Goal: Task Accomplishment & Management: Manage account settings

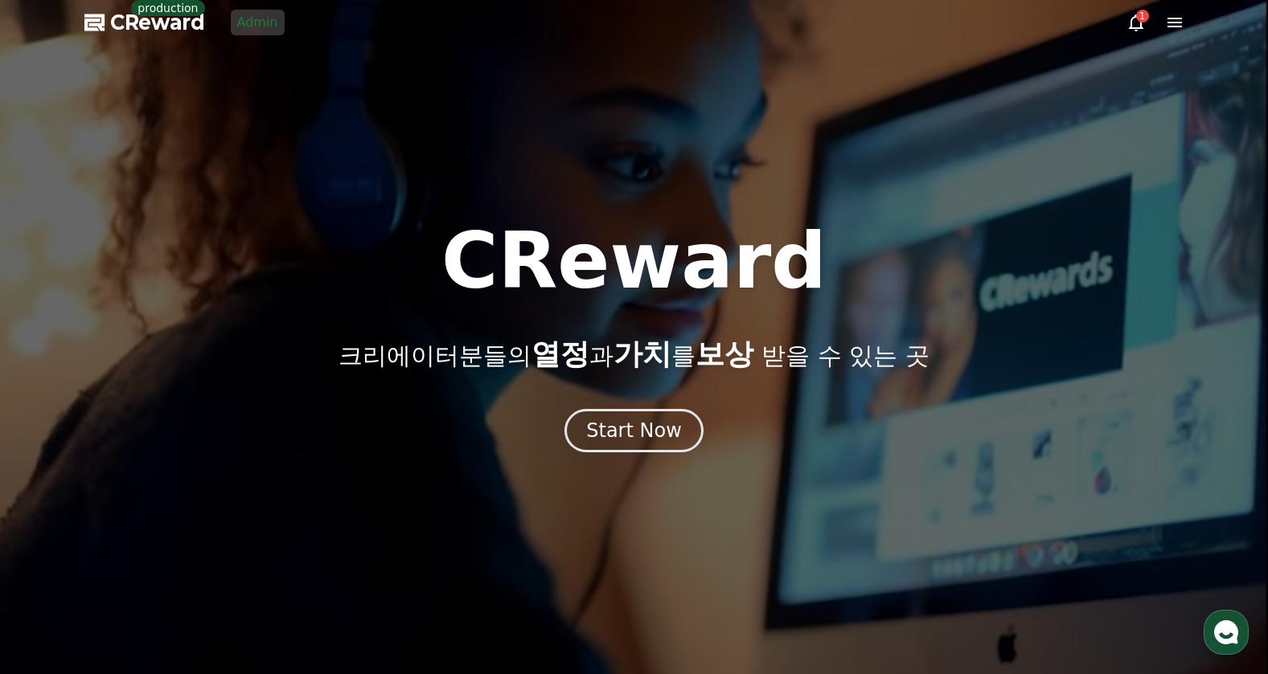
click at [269, 31] on link "Admin" at bounding box center [258, 23] width 54 height 26
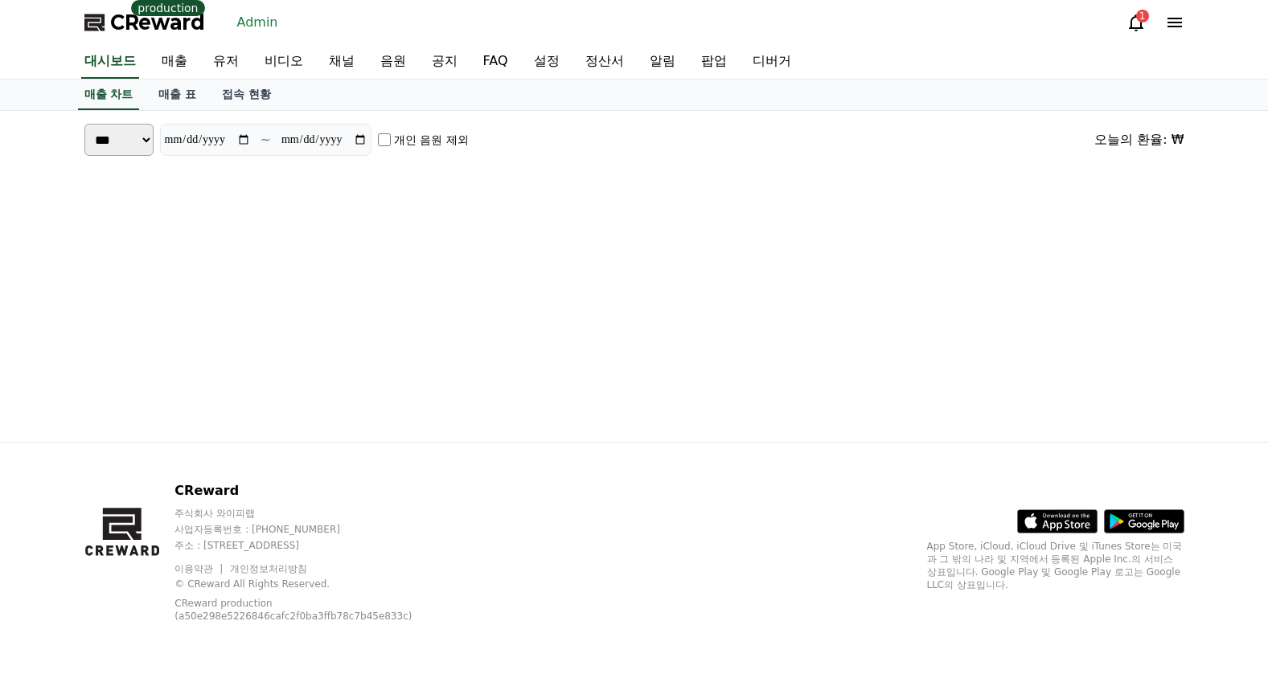
click at [1135, 31] on icon at bounding box center [1135, 22] width 19 height 19
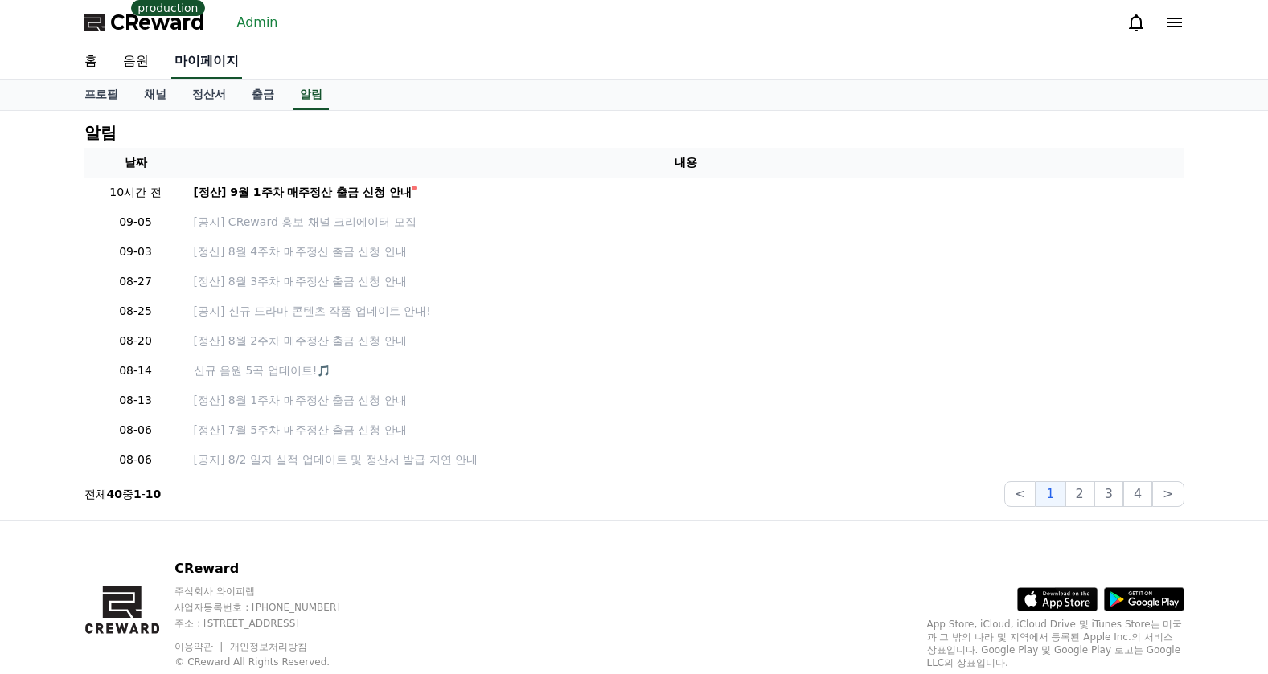
click at [220, 52] on link "마이페이지" at bounding box center [206, 62] width 71 height 34
select select "**********"
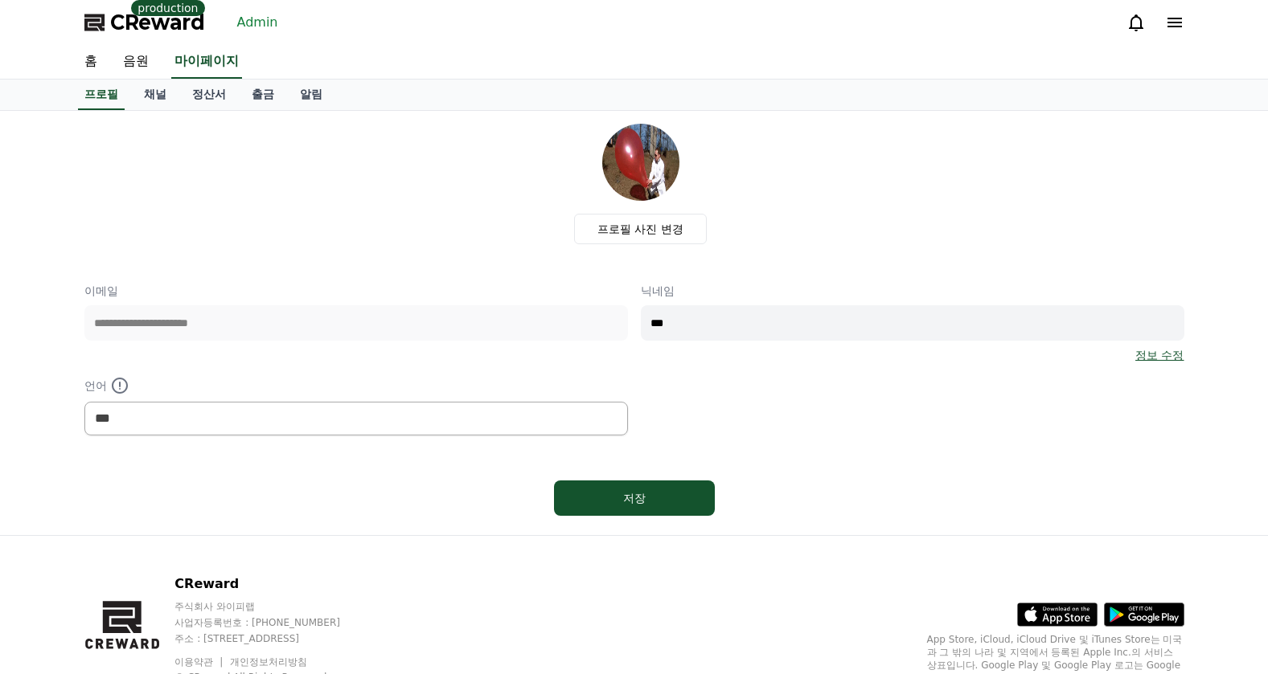
click at [258, 20] on link "Admin" at bounding box center [258, 23] width 54 height 26
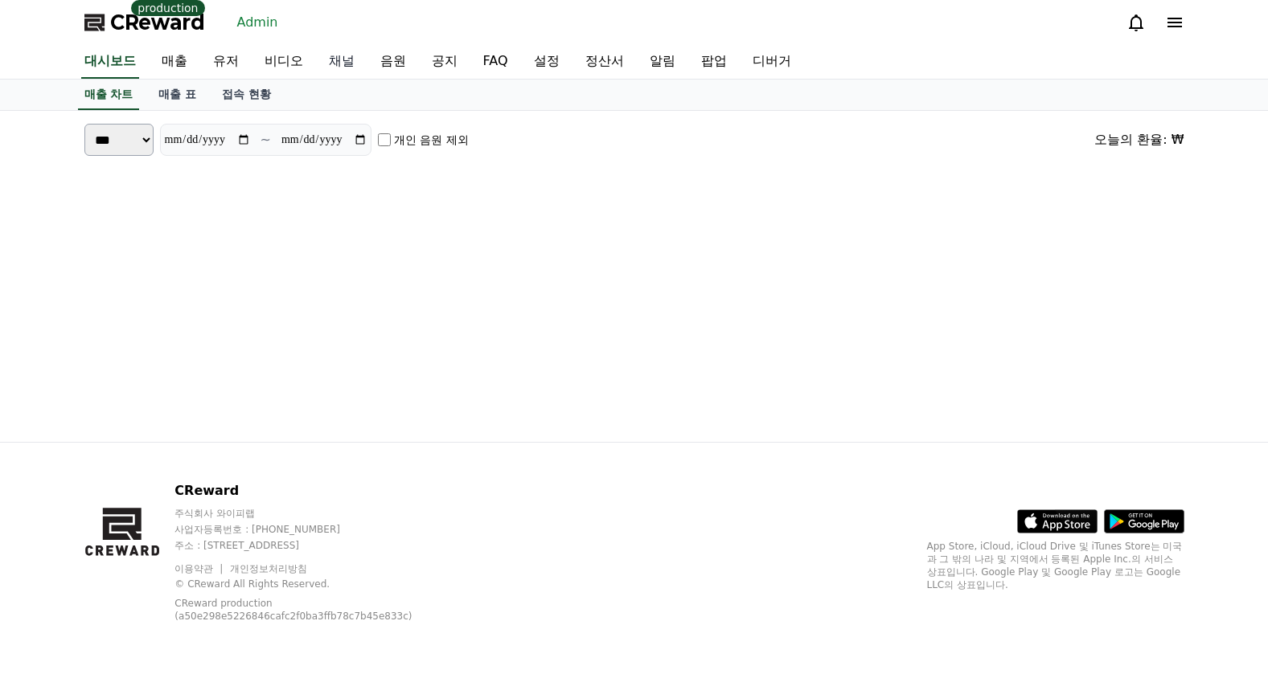
click at [329, 66] on link "채널" at bounding box center [341, 62] width 51 height 34
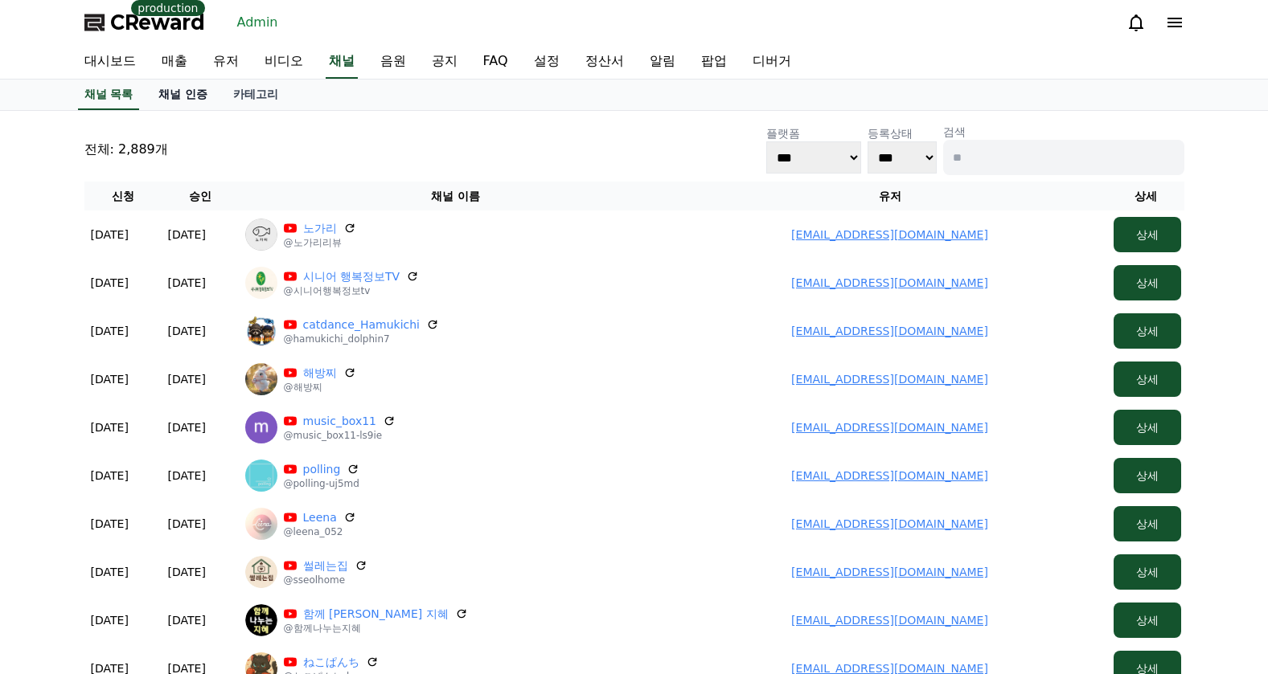
click at [195, 95] on link "채널 인증" at bounding box center [183, 95] width 75 height 31
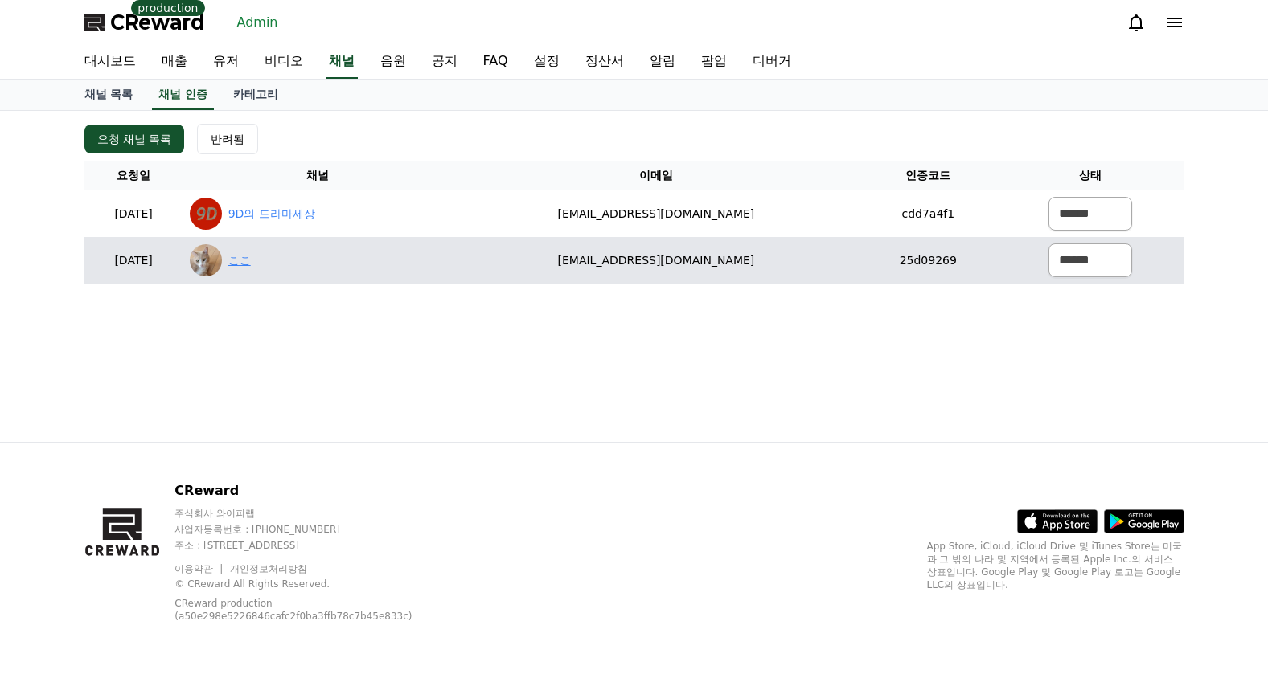
click at [251, 260] on link "ここ" at bounding box center [239, 260] width 23 height 17
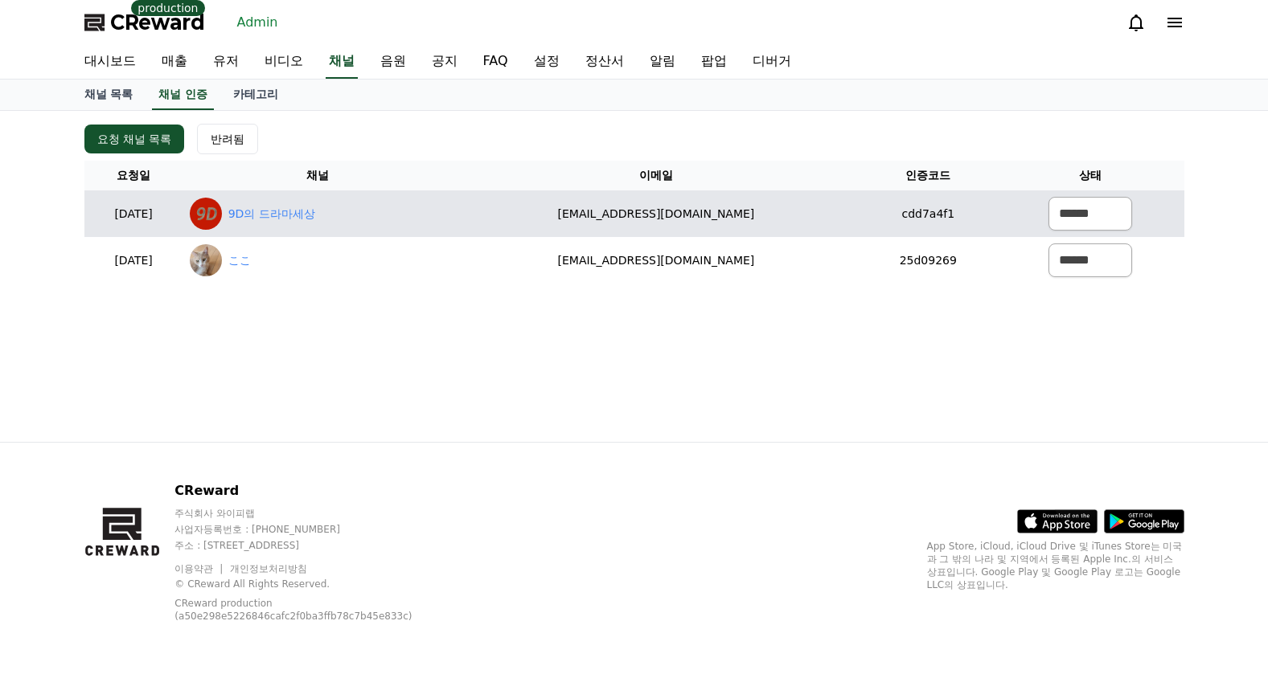
click at [333, 228] on div "9D의 드라마세상" at bounding box center [318, 214] width 256 height 32
click at [315, 221] on link "9D의 드라마세상" at bounding box center [271, 214] width 87 height 17
drag, startPoint x: 754, startPoint y: 215, endPoint x: 607, endPoint y: 218, distance: 147.1
click at [608, 218] on td "[EMAIL_ADDRESS][DOMAIN_NAME]" at bounding box center [656, 214] width 408 height 47
copy td "[EMAIL_ADDRESS][DOMAIN_NAME]"
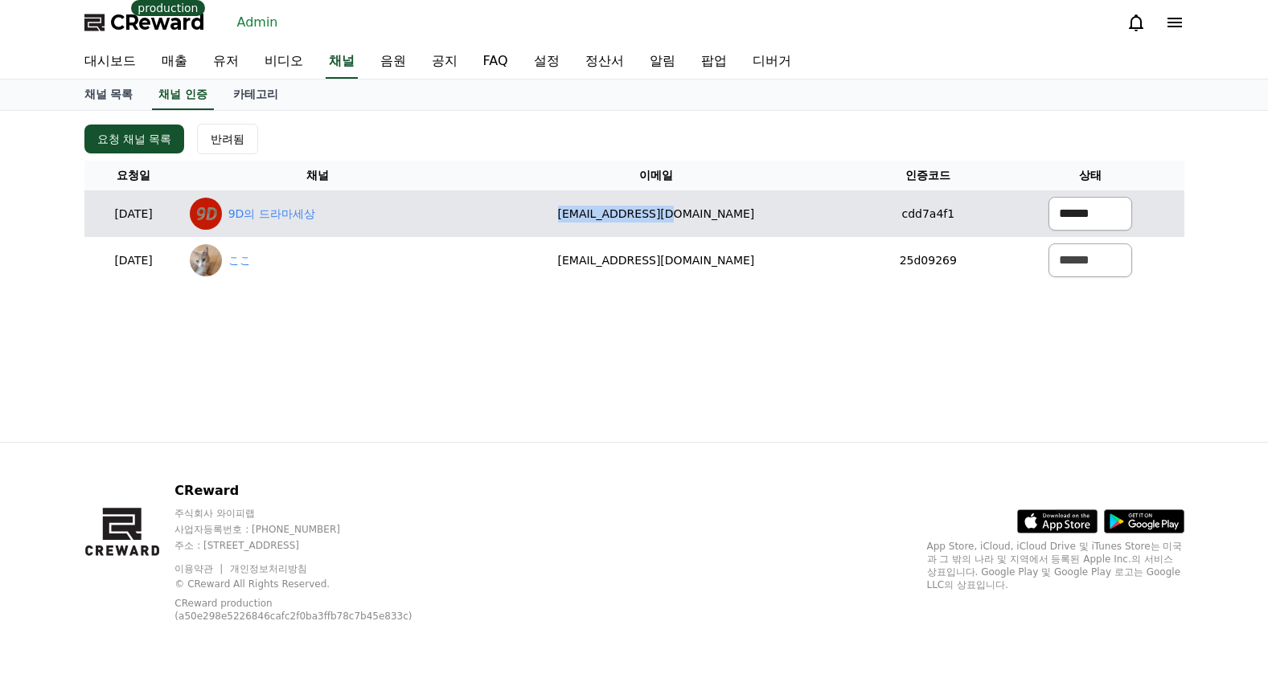
click at [1048, 206] on select "****** *** ***" at bounding box center [1090, 214] width 84 height 34
click at [1048, 197] on select "****** *** ***" at bounding box center [1090, 214] width 84 height 34
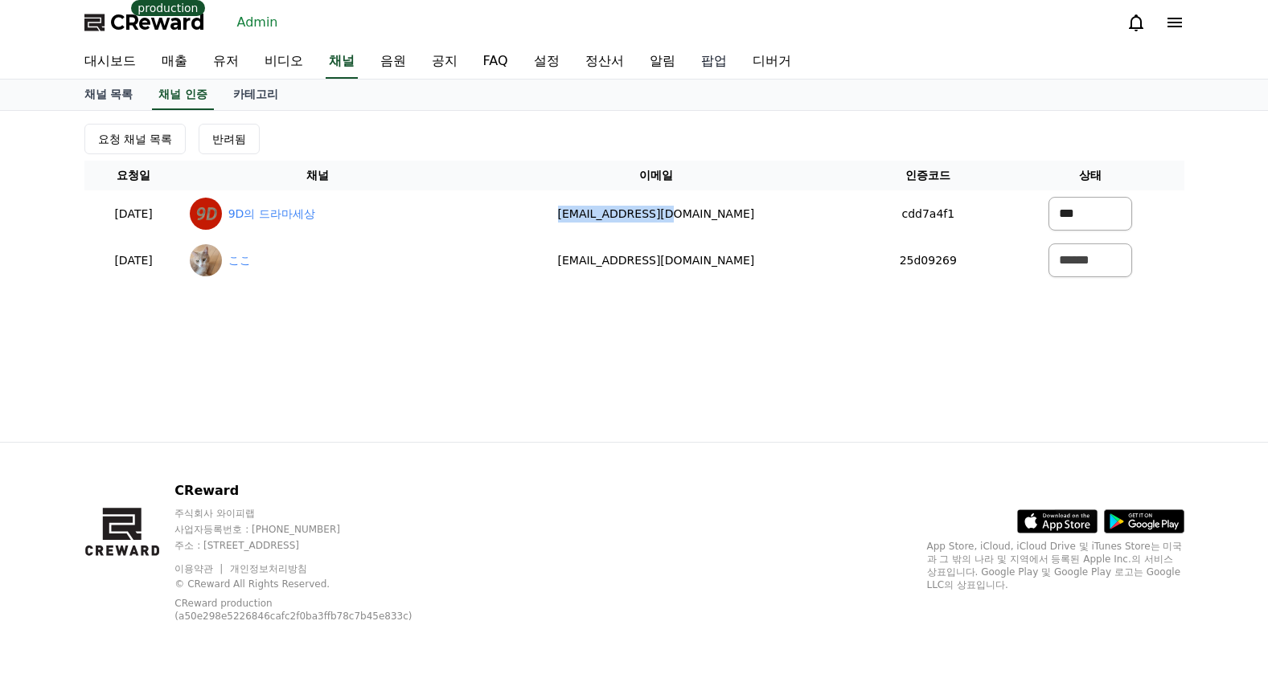
select select "*******"
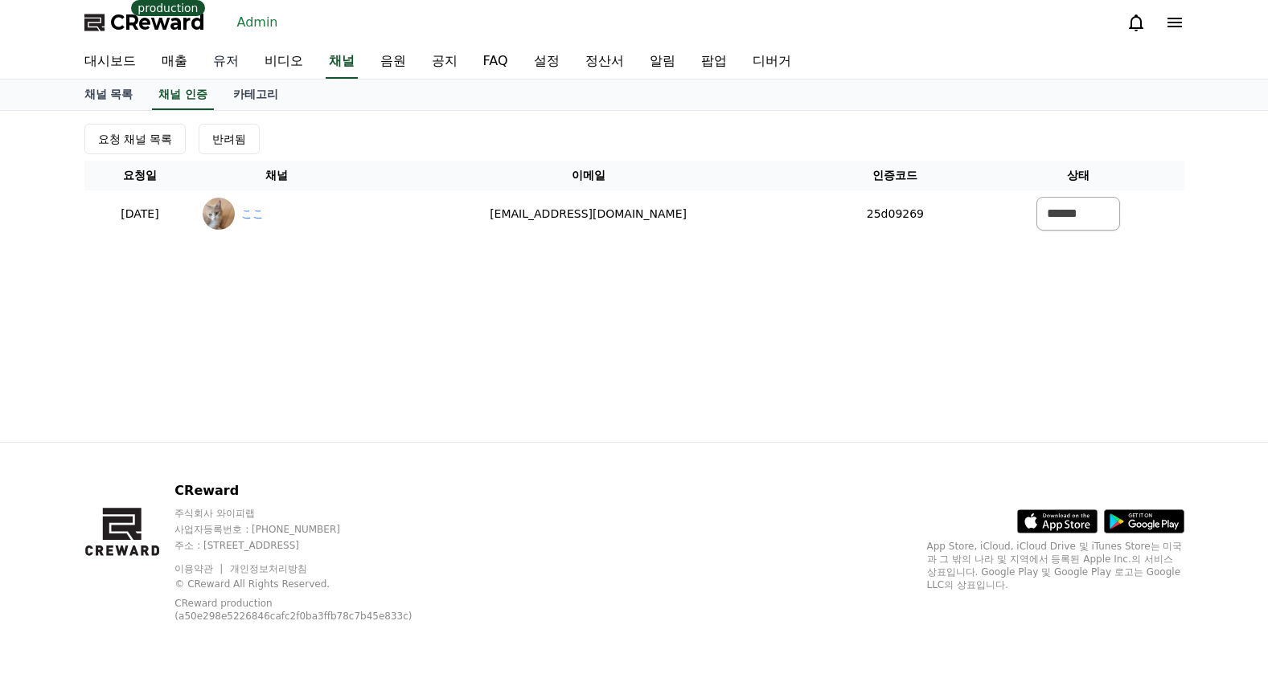
click at [236, 65] on link "유저" at bounding box center [225, 62] width 51 height 34
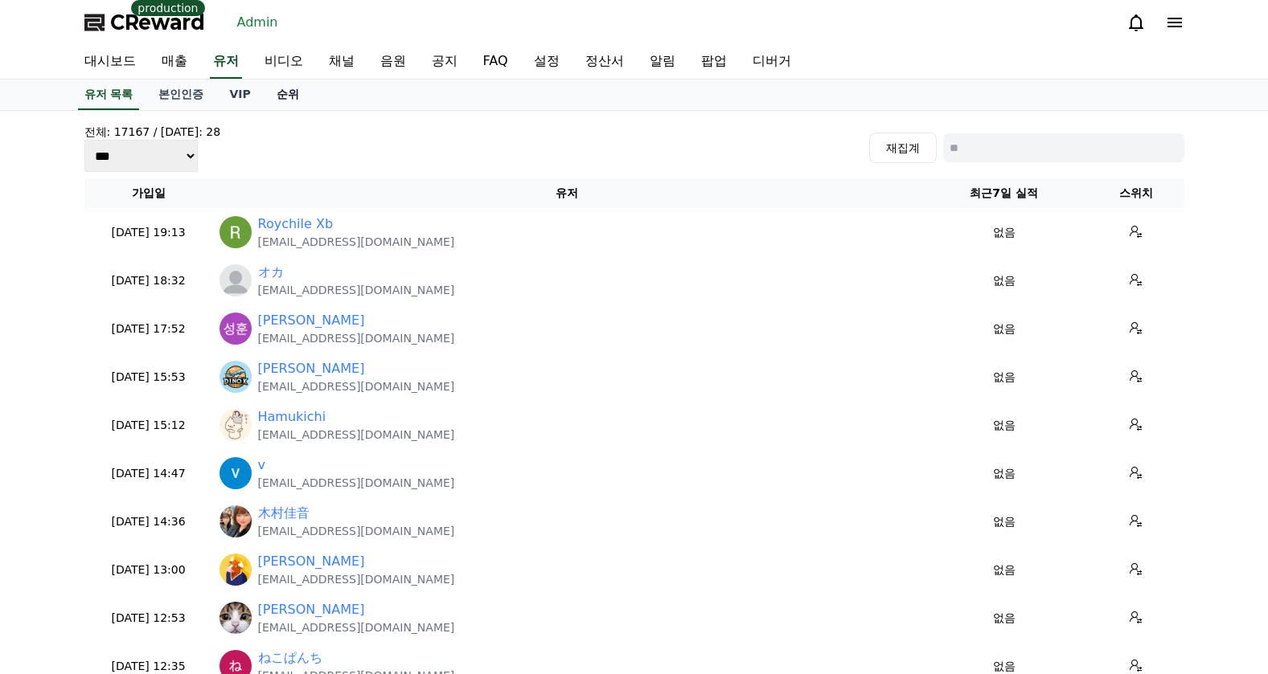
click at [271, 96] on link "순위" at bounding box center [288, 95] width 48 height 31
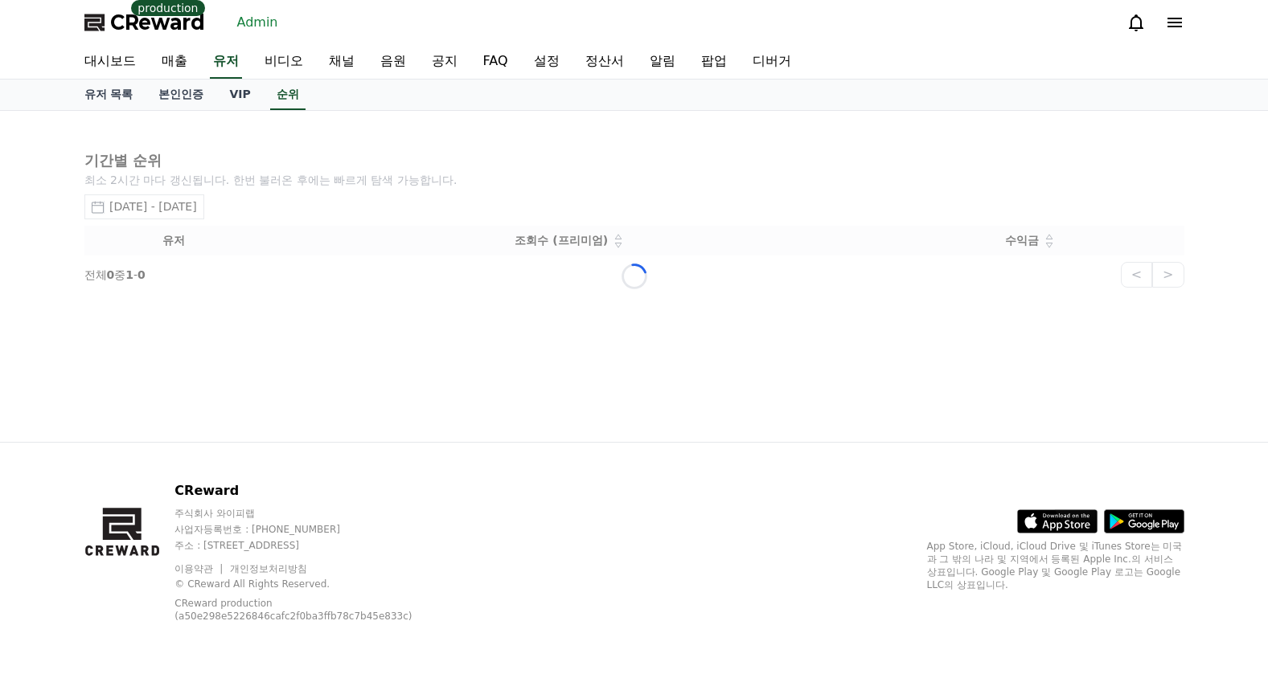
click at [236, 207] on div "Loading..." at bounding box center [634, 276] width 1125 height 331
click at [202, 207] on div "Loading..." at bounding box center [634, 276] width 1125 height 331
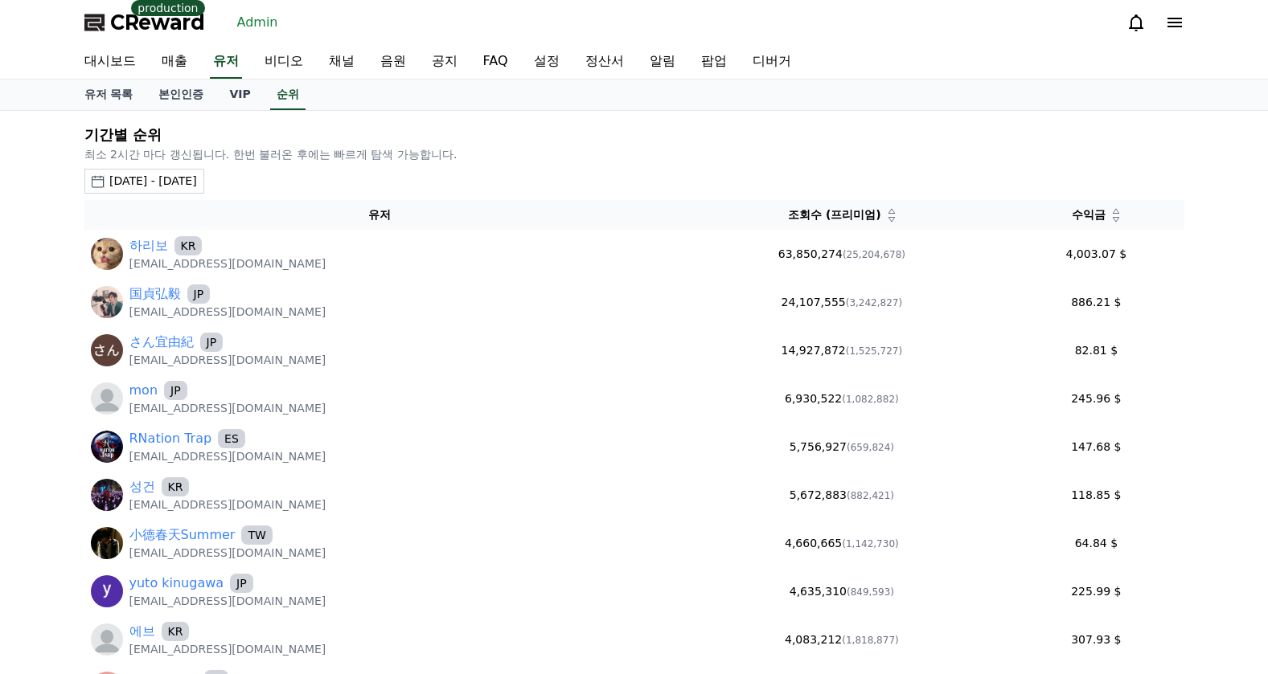
click at [192, 177] on div "[DATE] - [DATE]" at bounding box center [153, 181] width 88 height 17
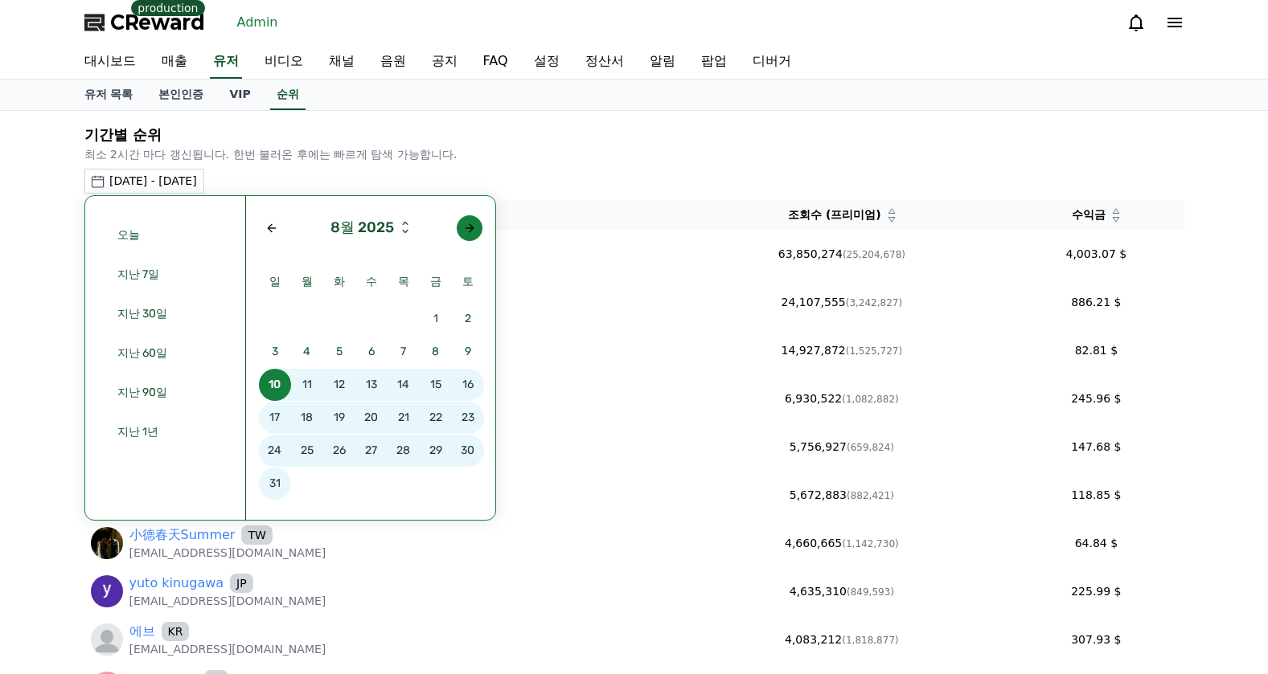
click at [463, 230] on div "Next month" at bounding box center [469, 228] width 13 height 13
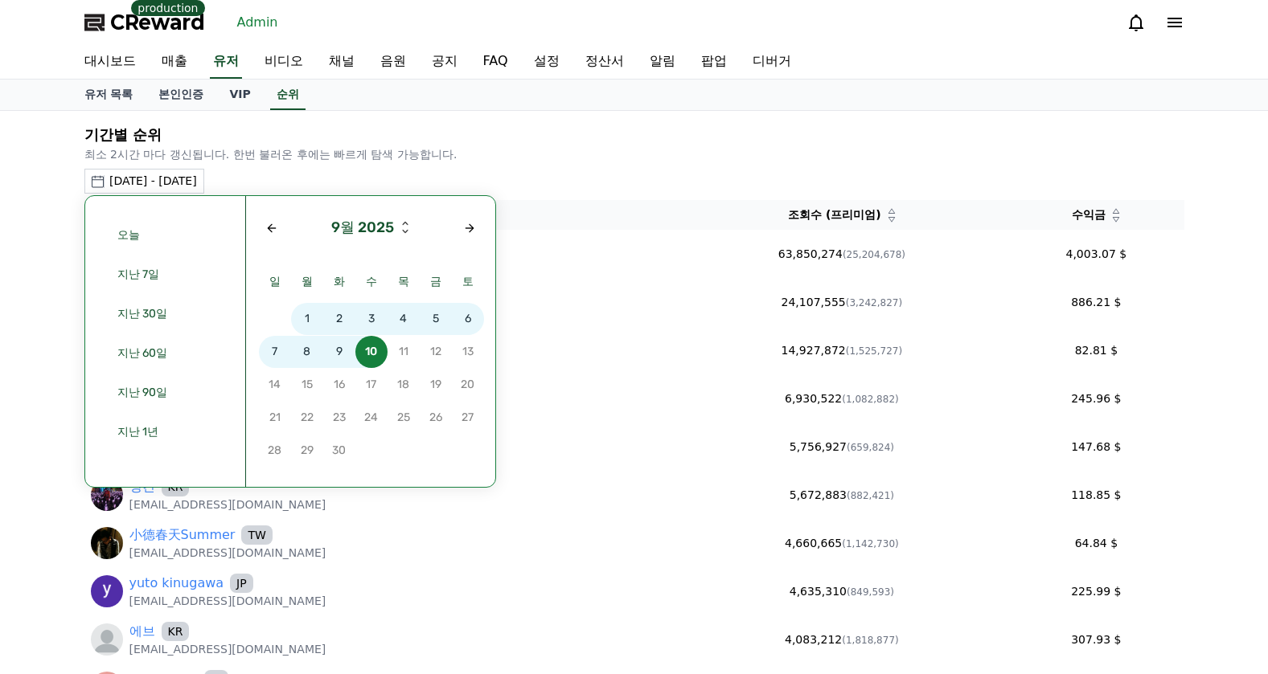
click at [310, 346] on span "8" at bounding box center [307, 352] width 32 height 32
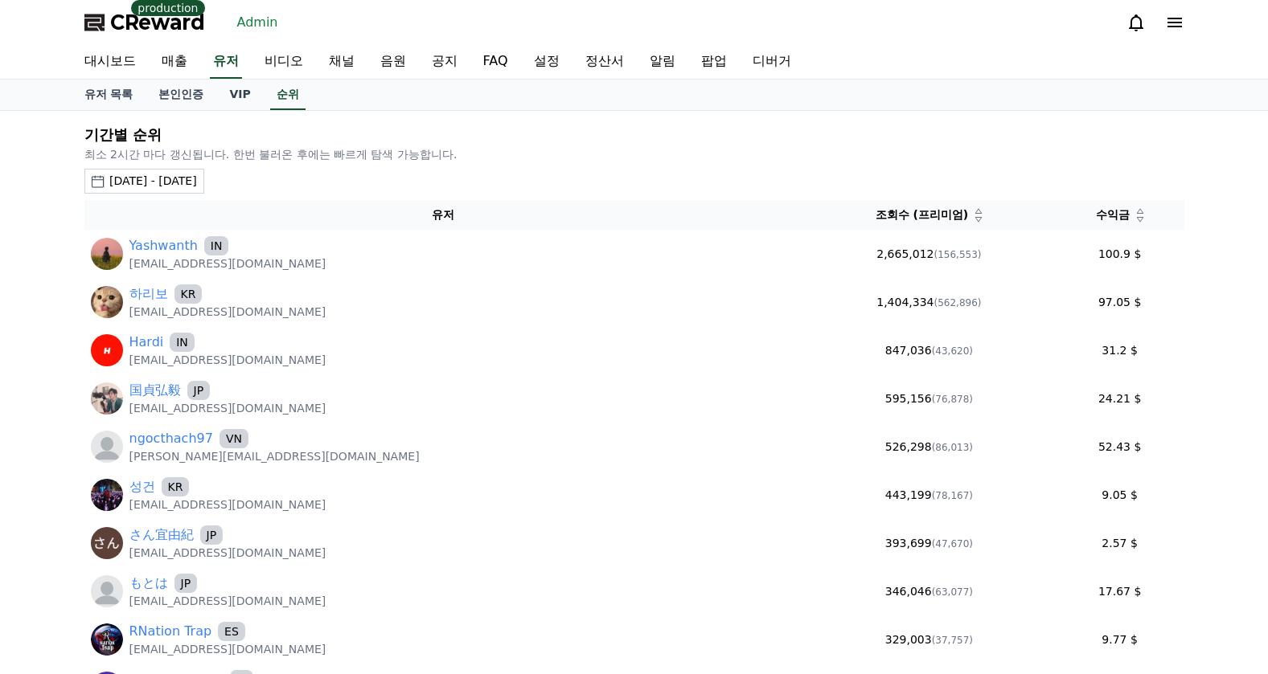
click at [1136, 223] on icon at bounding box center [1140, 219] width 8 height 8
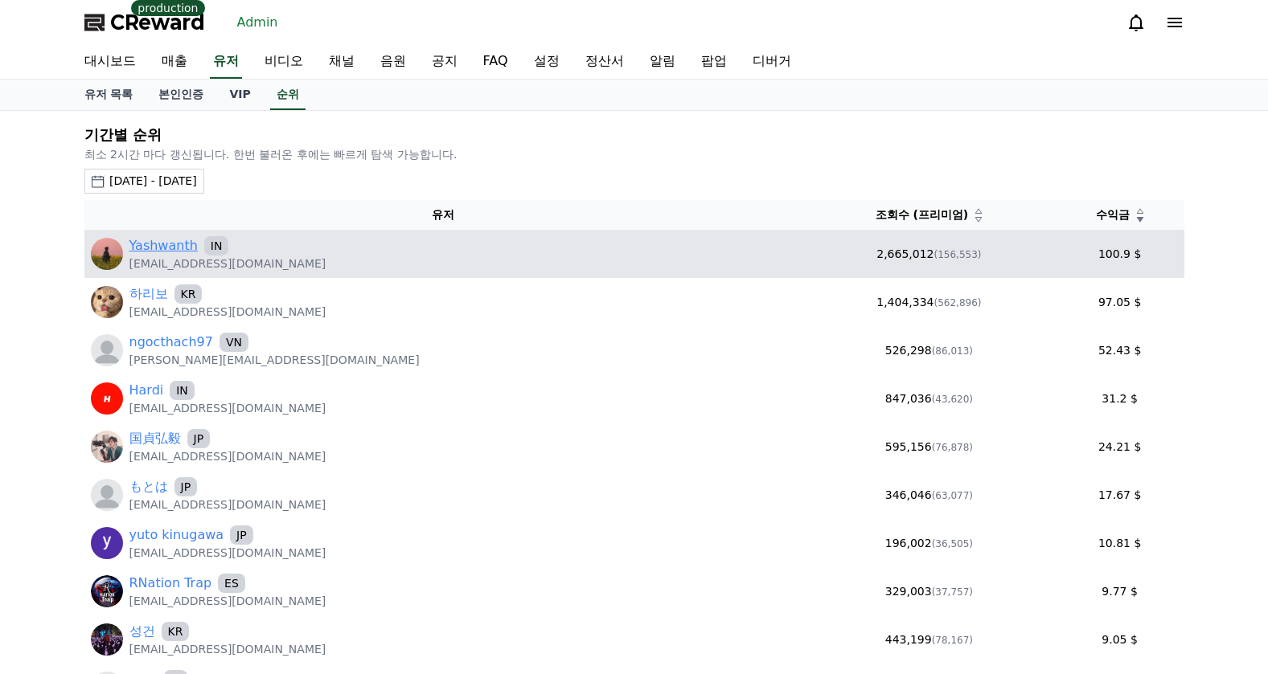
click at [150, 250] on link "Yashwanth" at bounding box center [163, 245] width 68 height 19
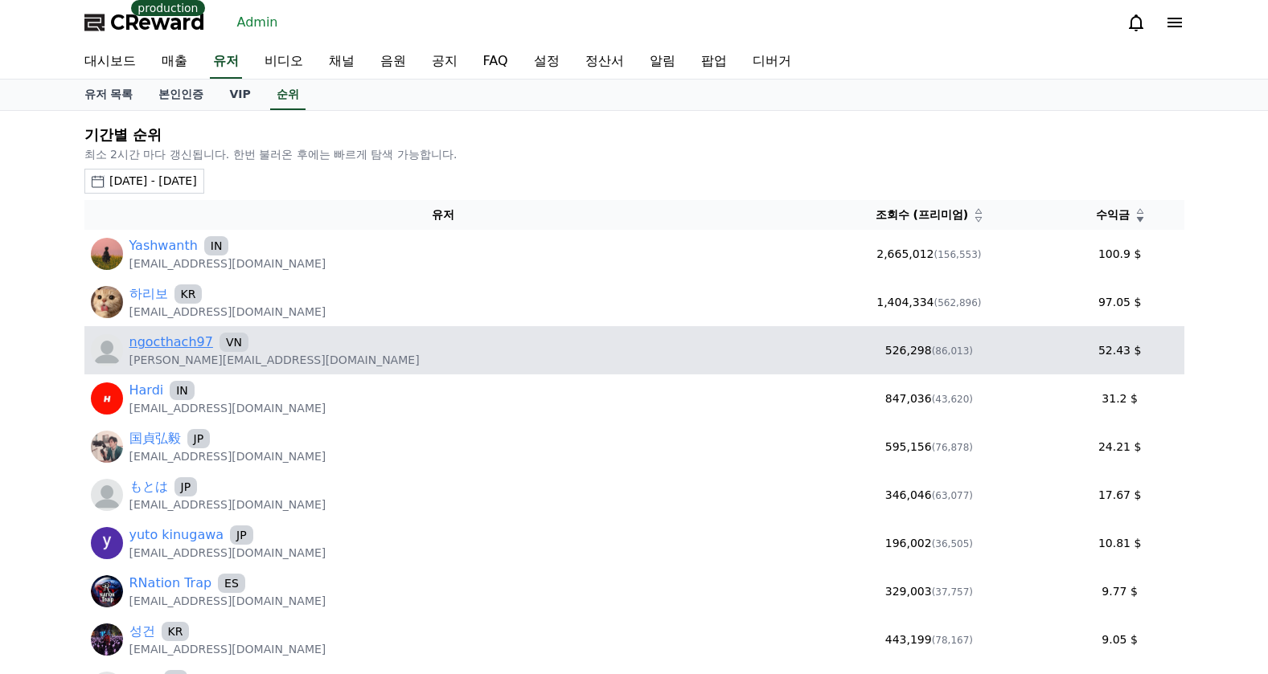
click at [175, 338] on link "ngocthach97" at bounding box center [171, 342] width 84 height 19
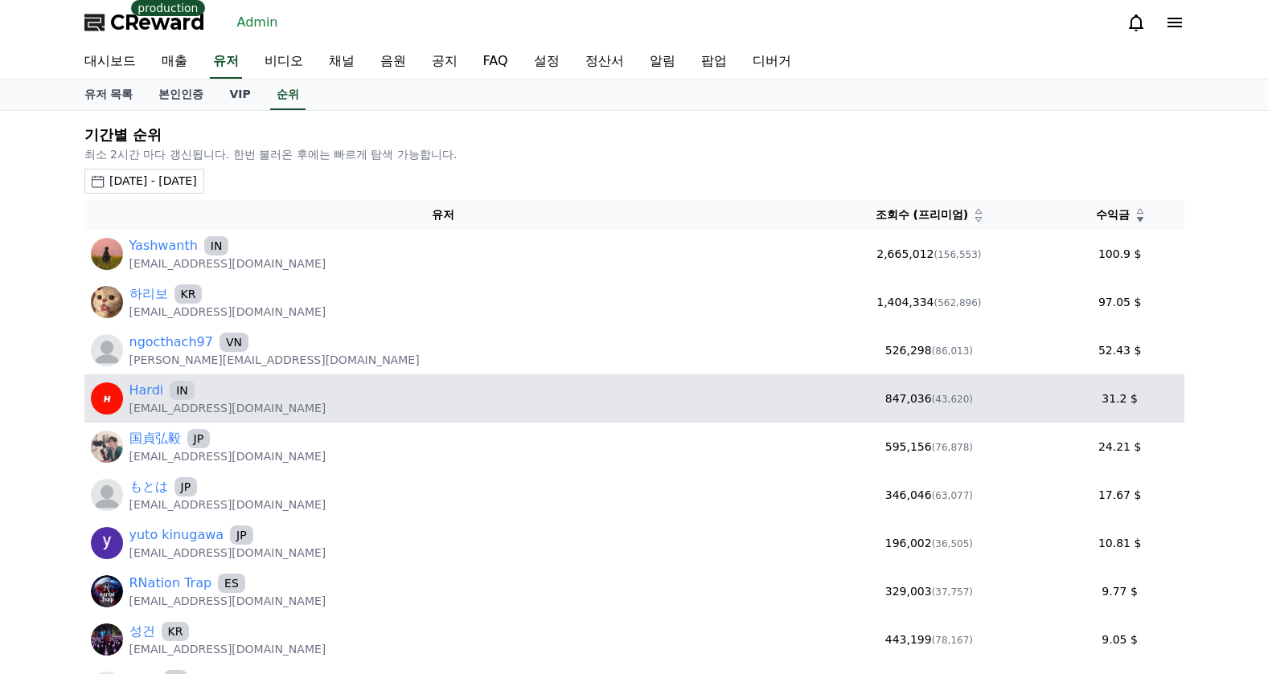
click at [150, 401] on p "[EMAIL_ADDRESS][DOMAIN_NAME]" at bounding box center [227, 408] width 197 height 16
click at [150, 397] on link "Hardi" at bounding box center [146, 390] width 35 height 19
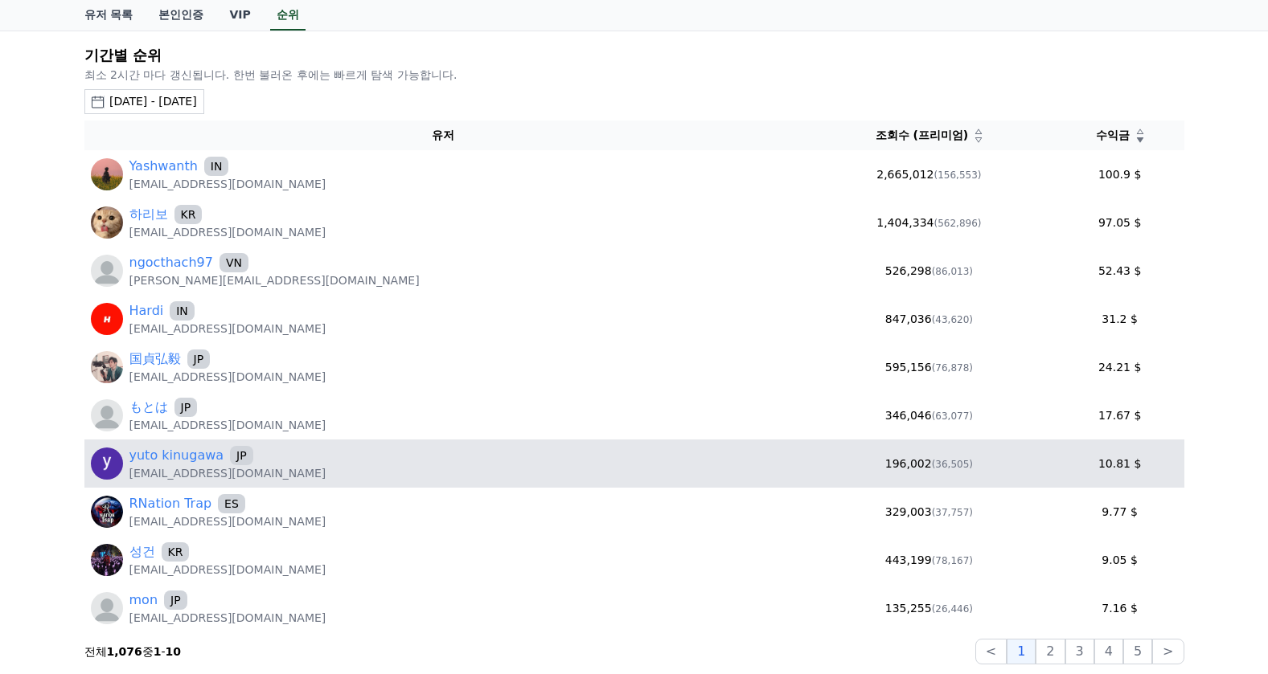
scroll to position [80, 0]
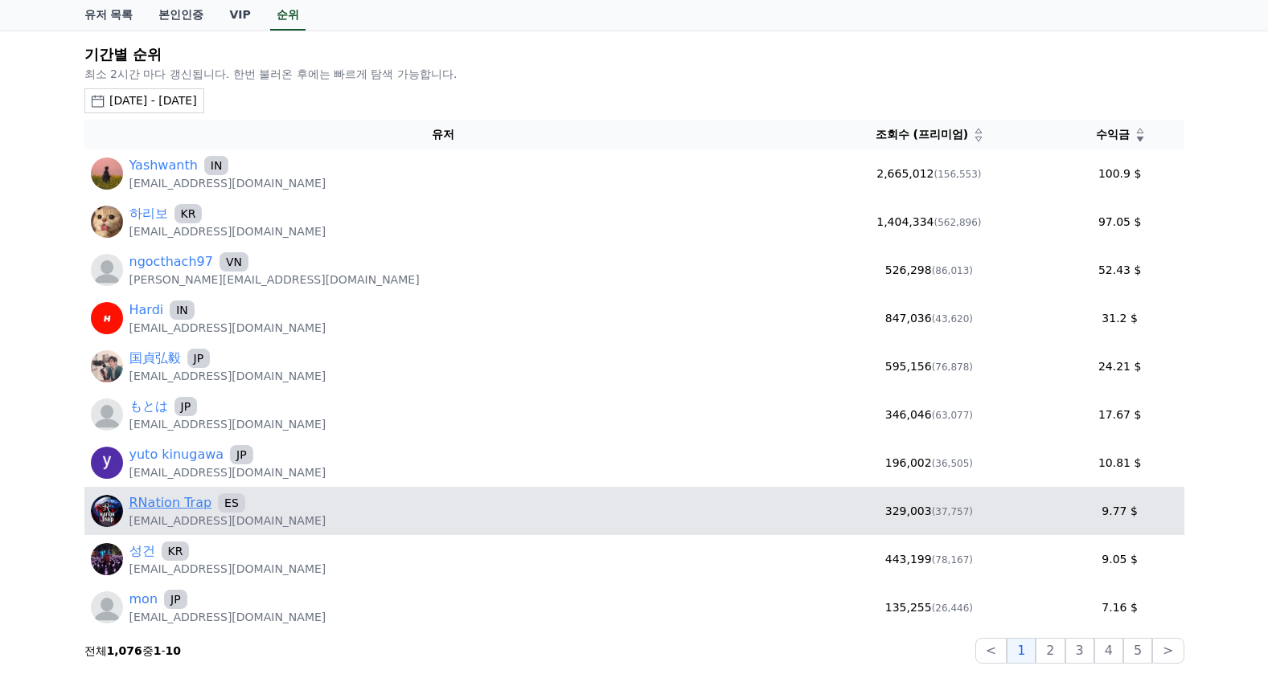
click at [174, 494] on link "RNation Trap" at bounding box center [170, 503] width 83 height 19
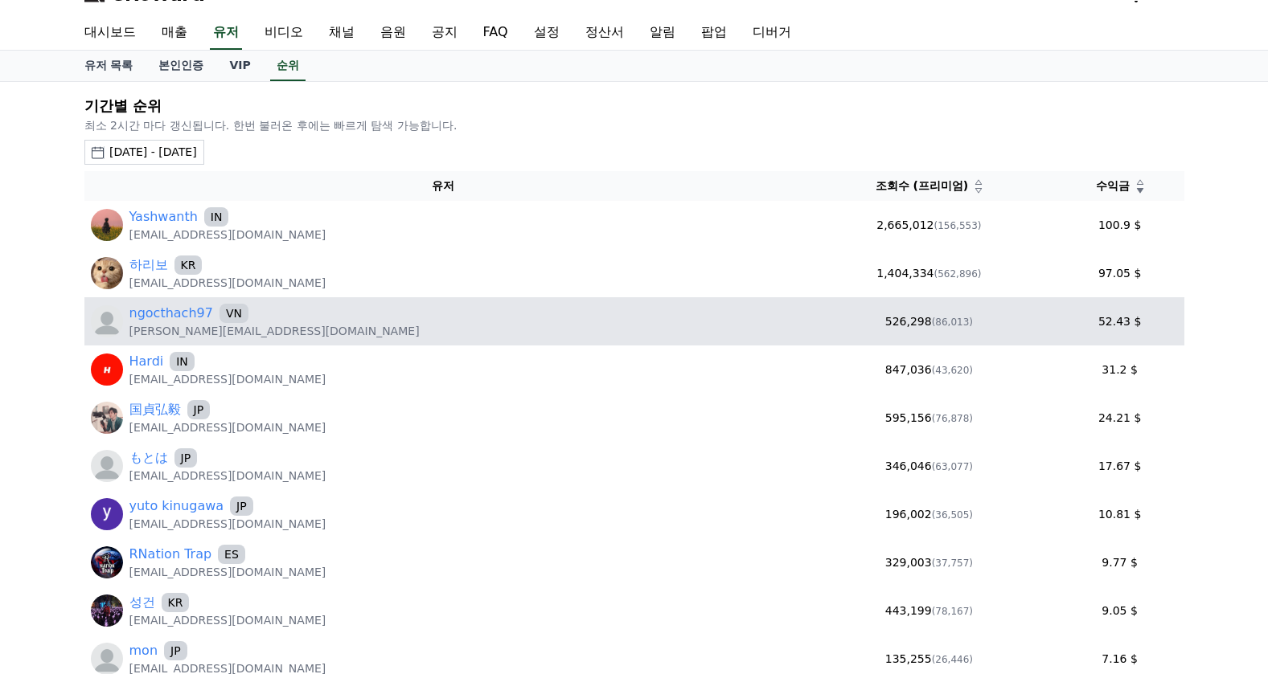
scroll to position [0, 0]
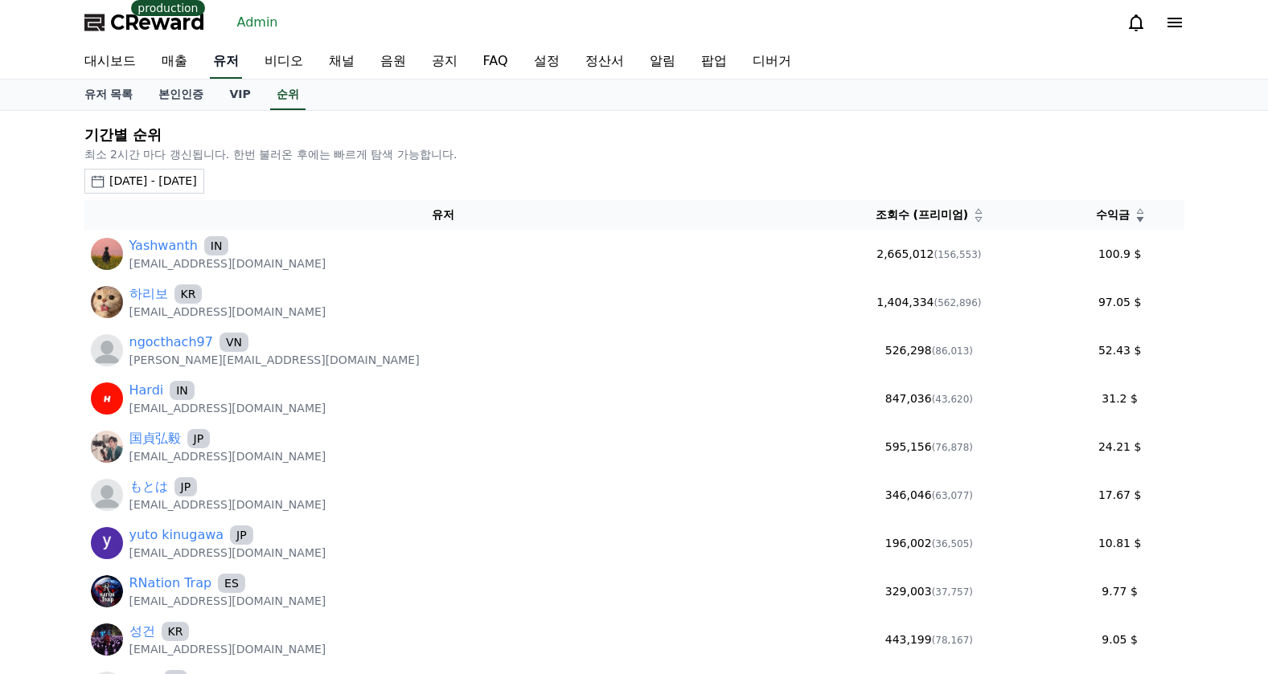
click at [231, 70] on link "유저" at bounding box center [226, 62] width 32 height 34
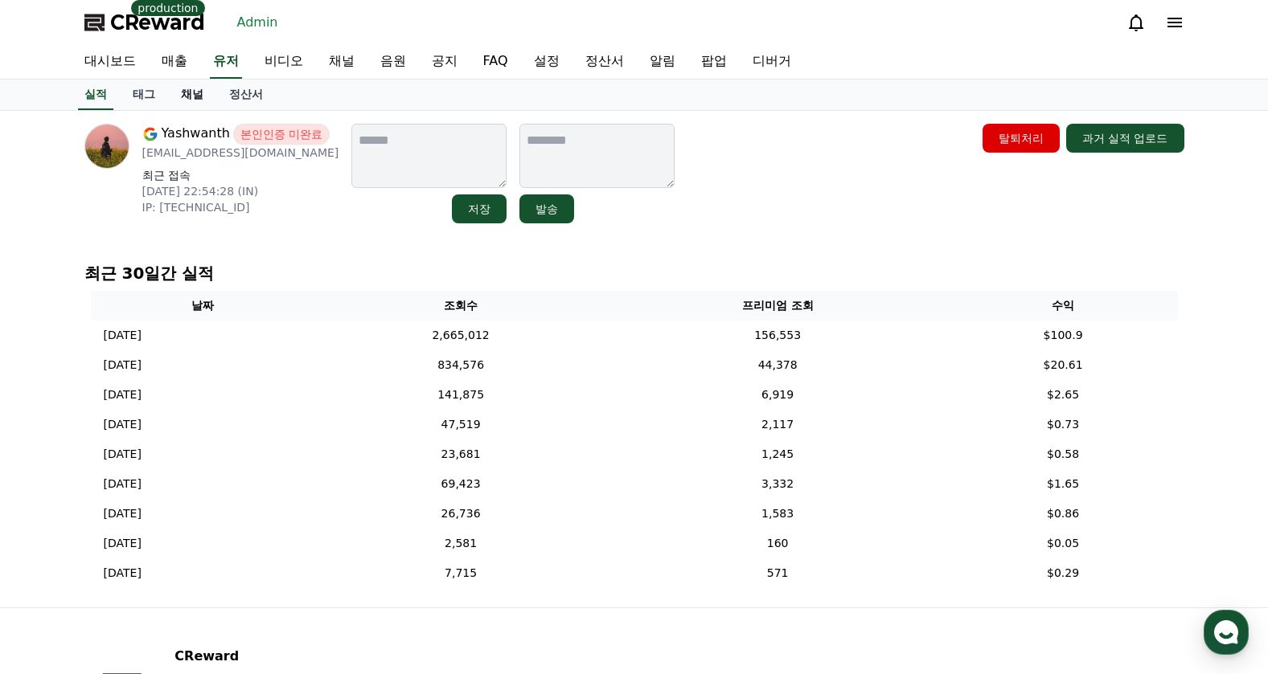
click at [191, 96] on link "채널" at bounding box center [192, 95] width 48 height 31
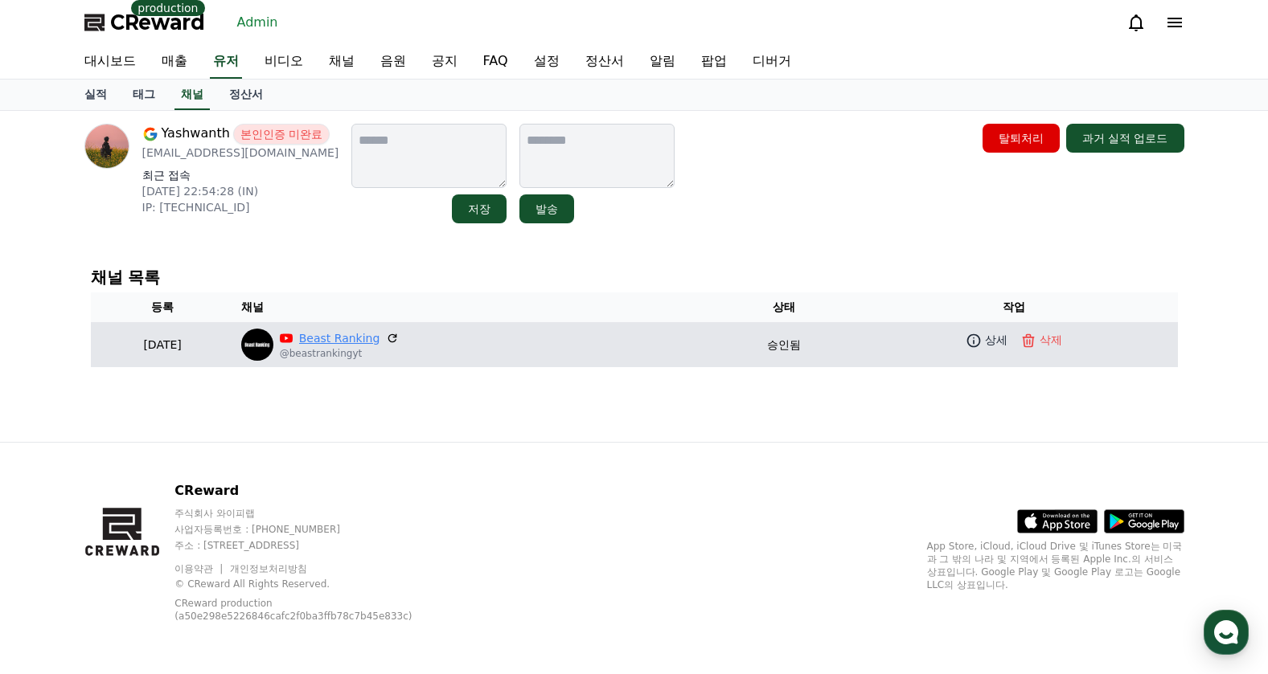
click at [380, 334] on link "Beast Ranking" at bounding box center [339, 338] width 81 height 17
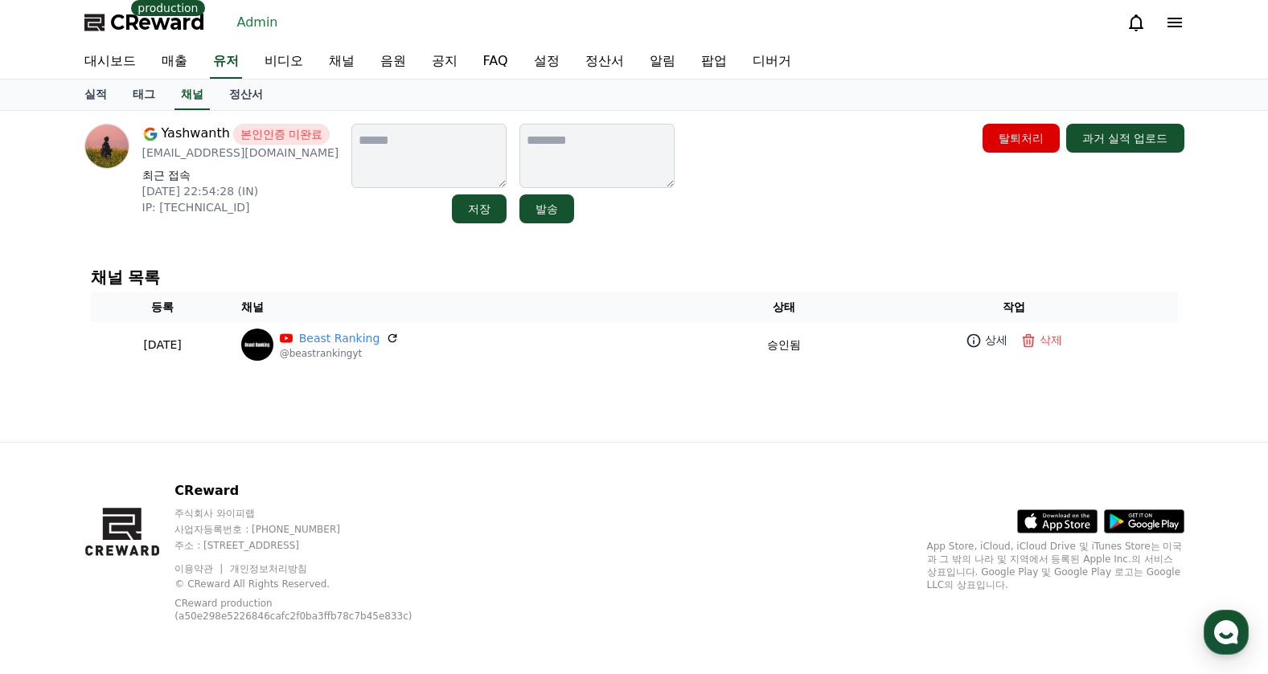
drag, startPoint x: 398, startPoint y: 150, endPoint x: 387, endPoint y: 146, distance: 11.2
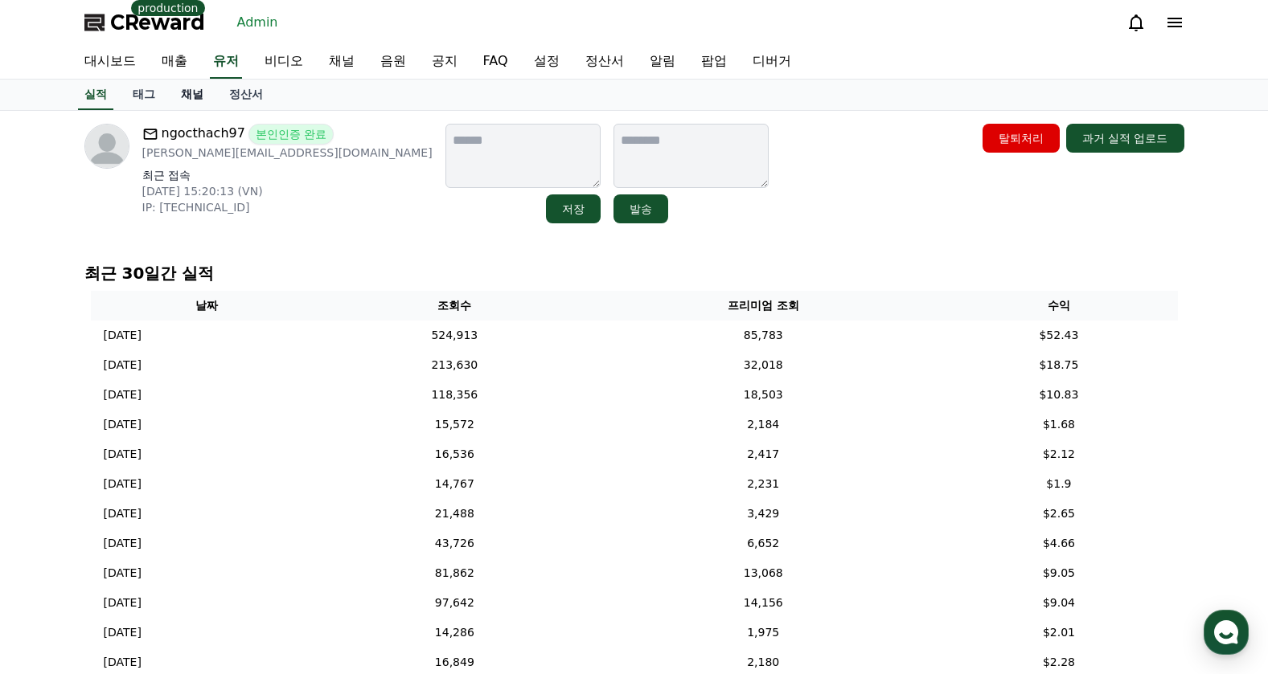
click at [176, 104] on link "채널" at bounding box center [192, 95] width 48 height 31
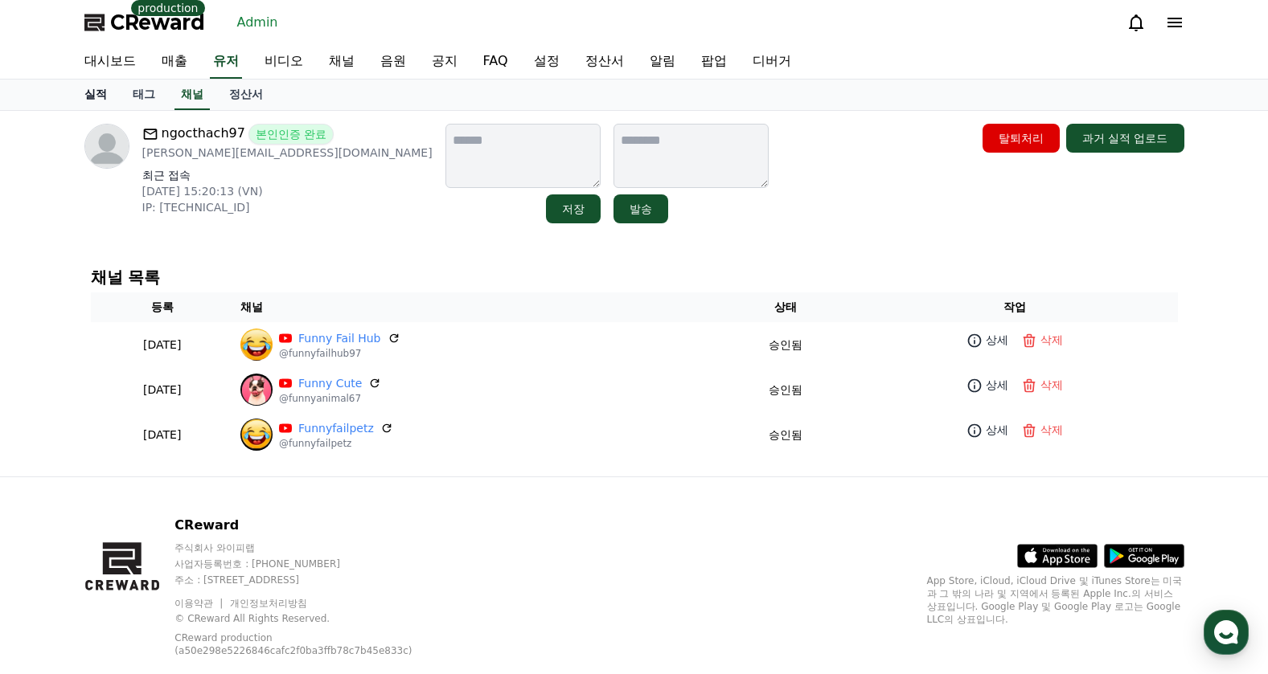
click at [92, 98] on link "실적" at bounding box center [96, 95] width 48 height 31
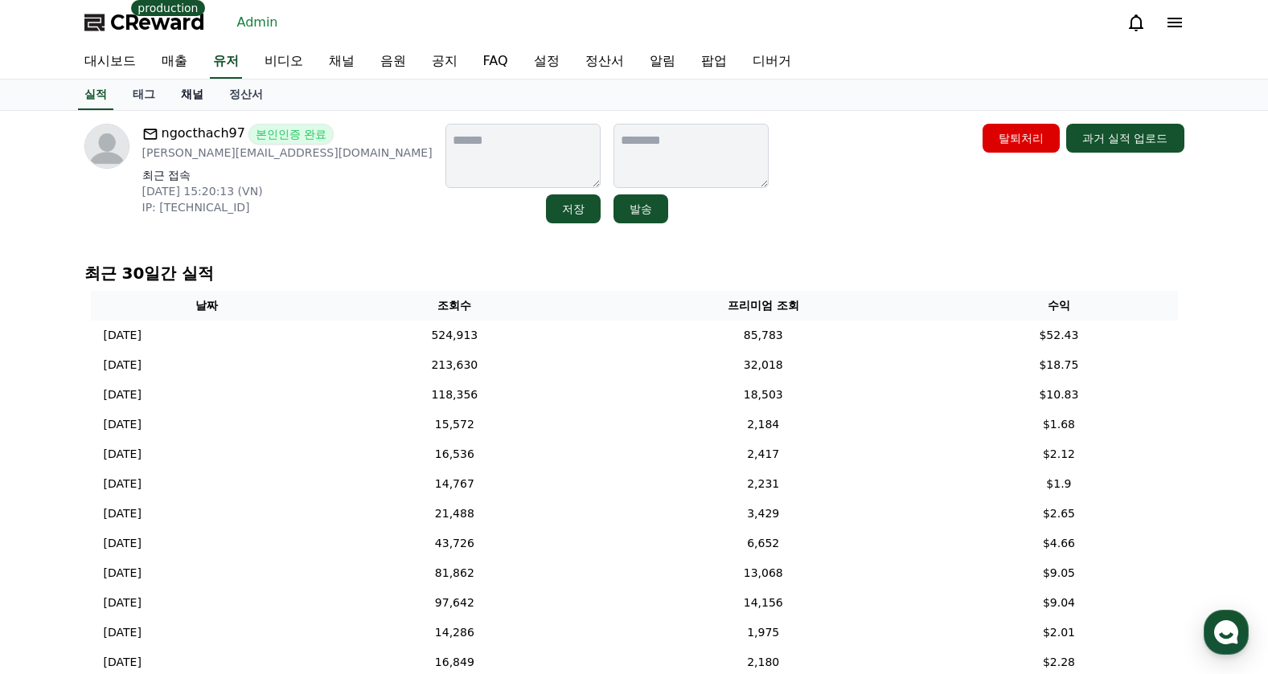
click at [191, 99] on link "채널" at bounding box center [192, 95] width 48 height 31
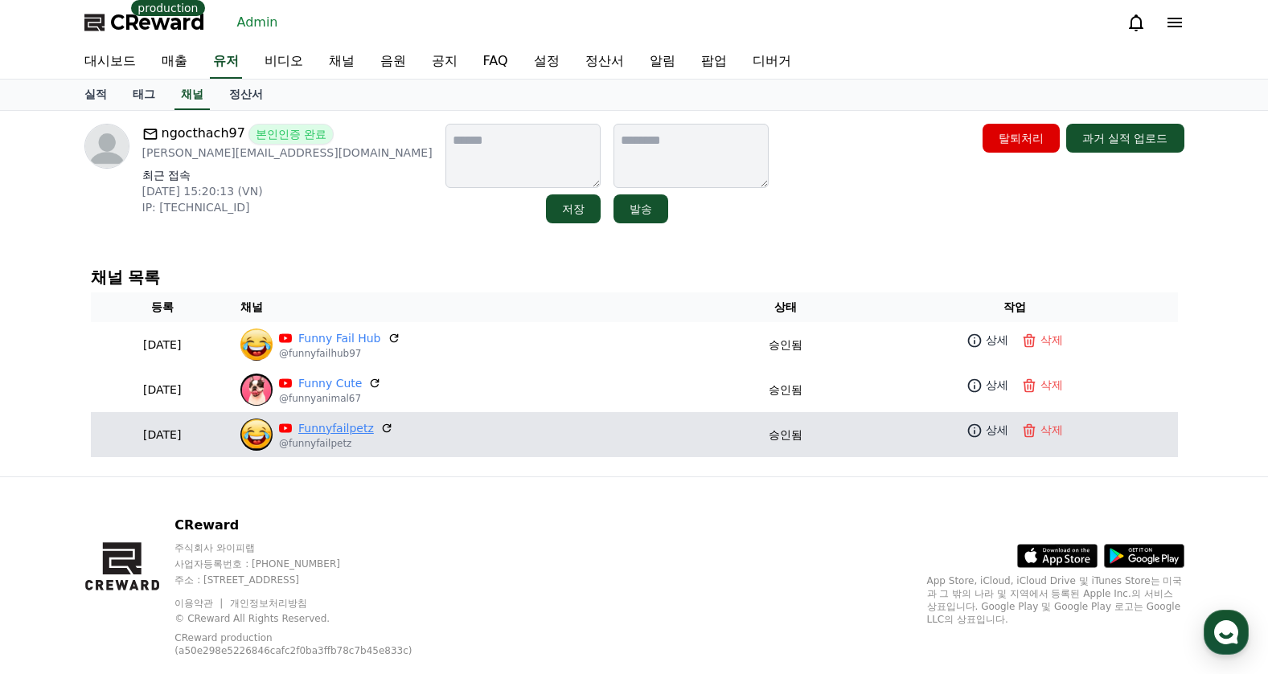
click at [374, 428] on link "Funnyfailpetz" at bounding box center [336, 428] width 76 height 17
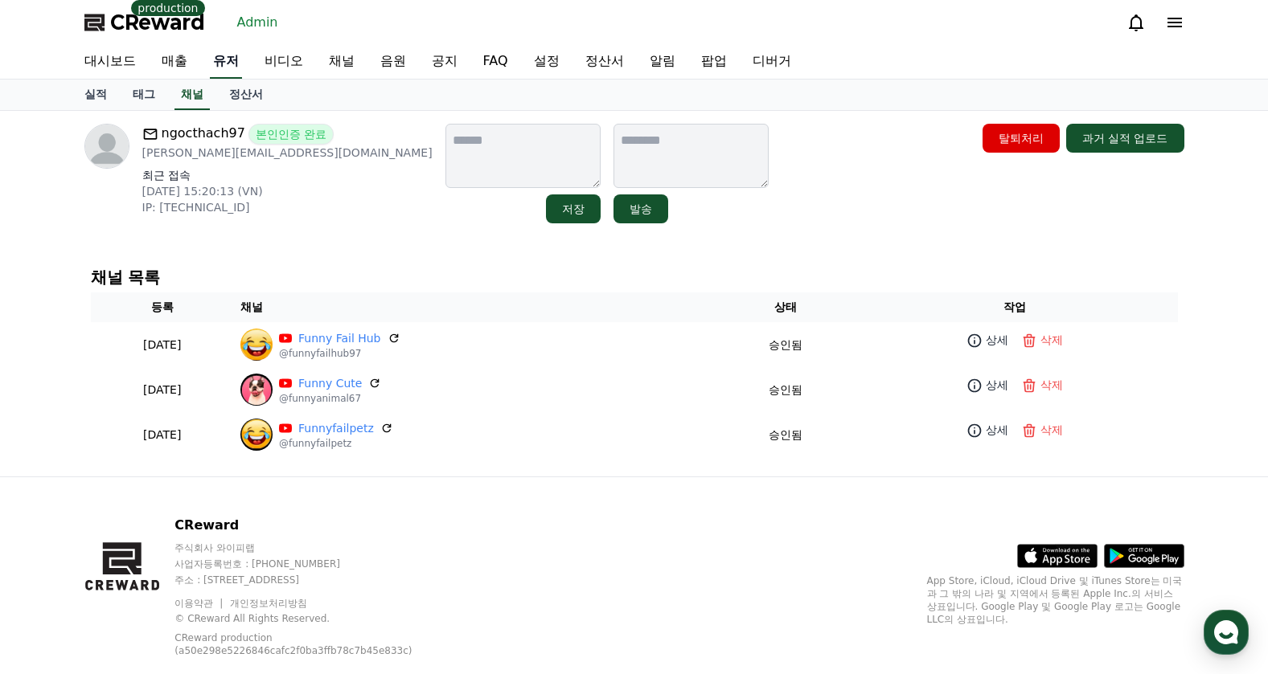
click at [238, 72] on link "유저" at bounding box center [226, 62] width 32 height 34
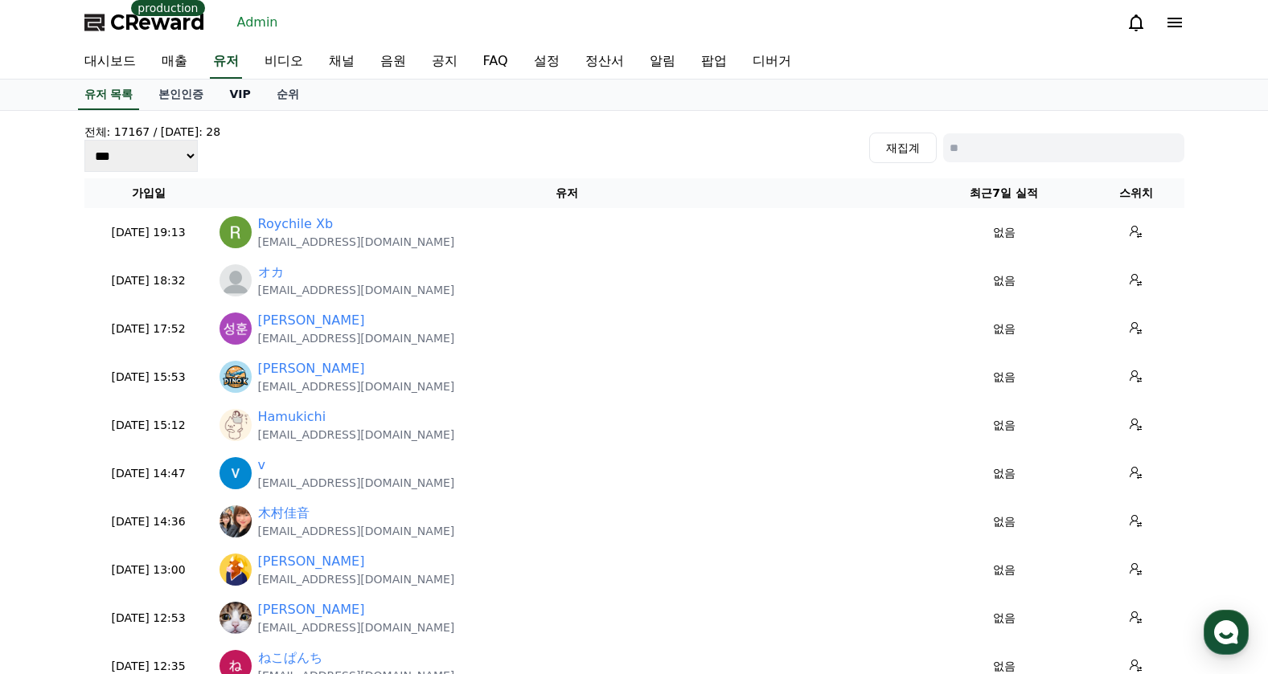
click at [244, 100] on link "VIP" at bounding box center [239, 95] width 47 height 31
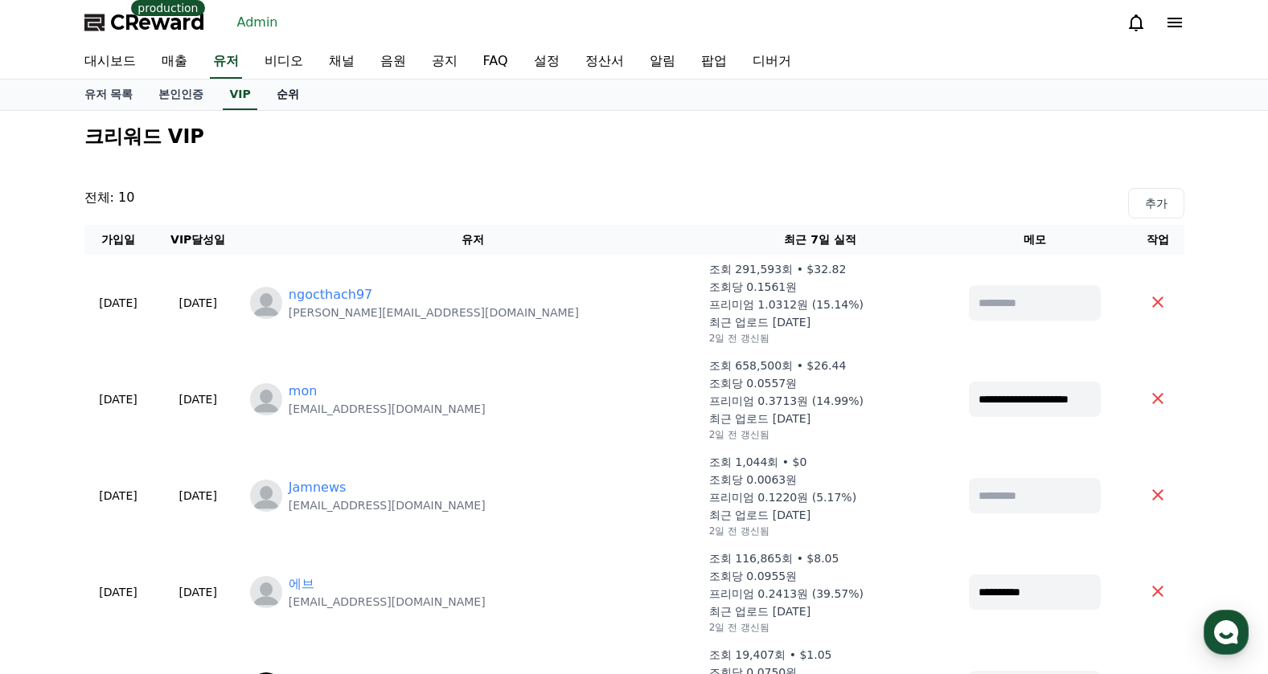
click at [283, 97] on link "순위" at bounding box center [288, 95] width 48 height 31
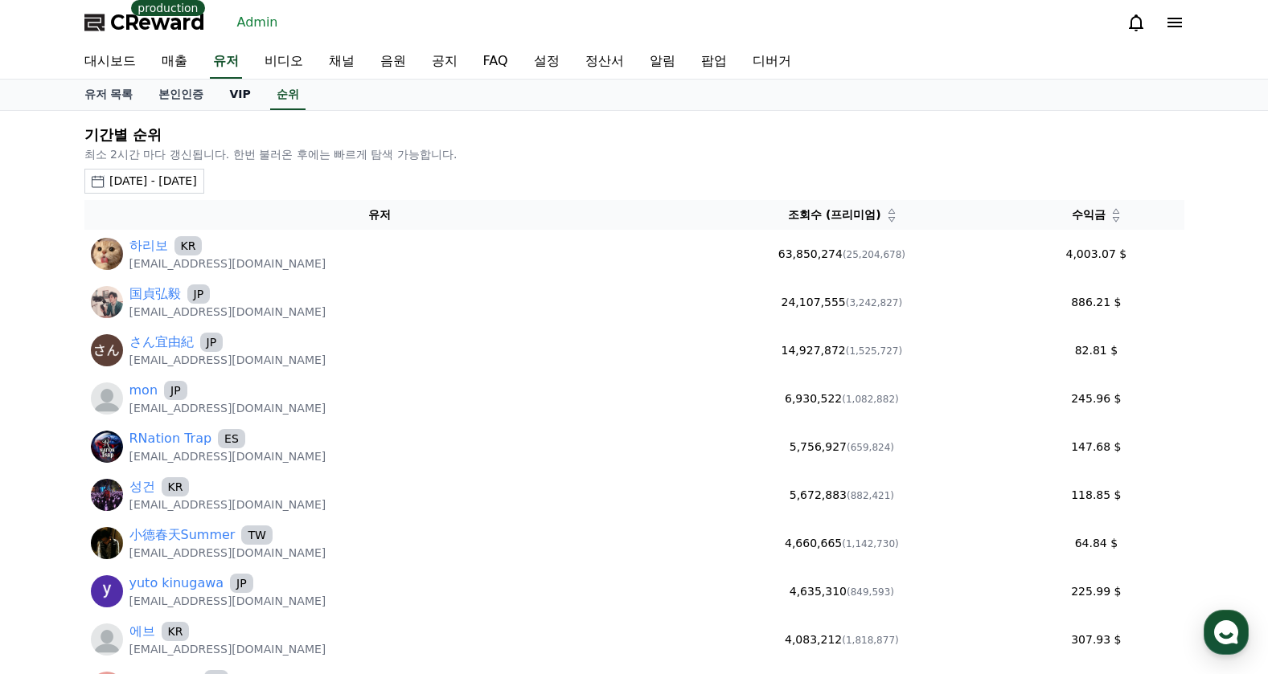
click at [248, 103] on link "VIP" at bounding box center [239, 95] width 47 height 31
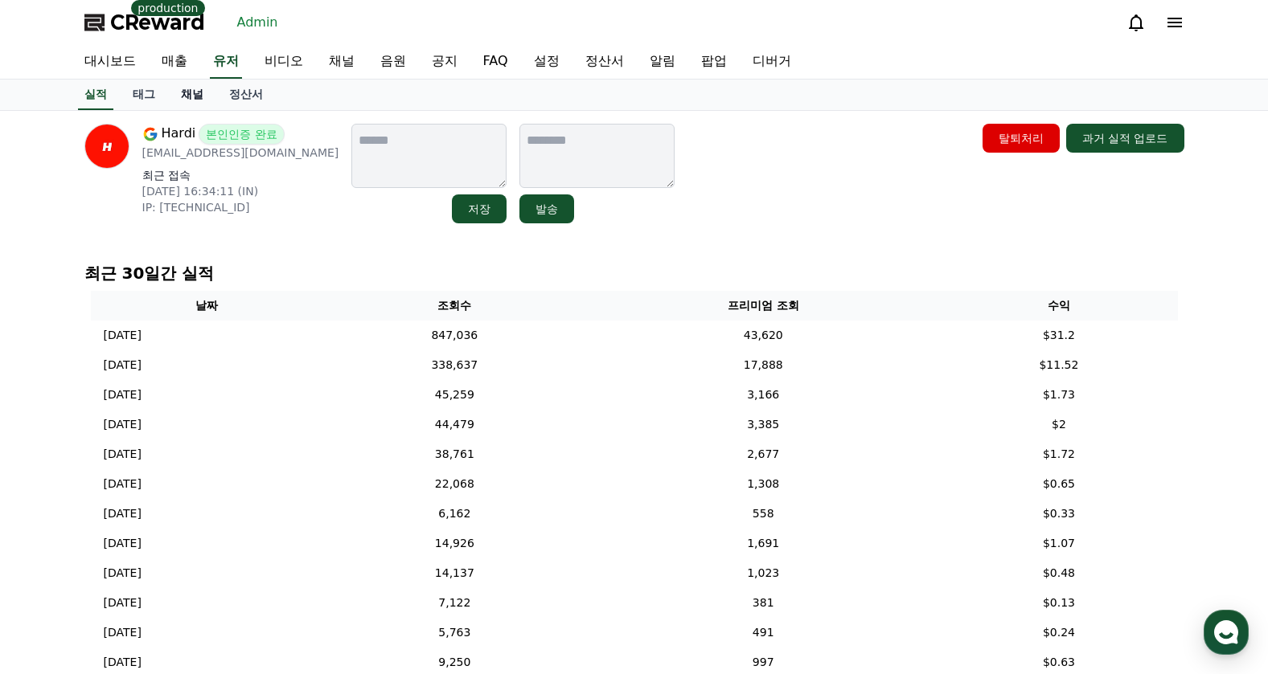
click at [195, 96] on link "채널" at bounding box center [192, 95] width 48 height 31
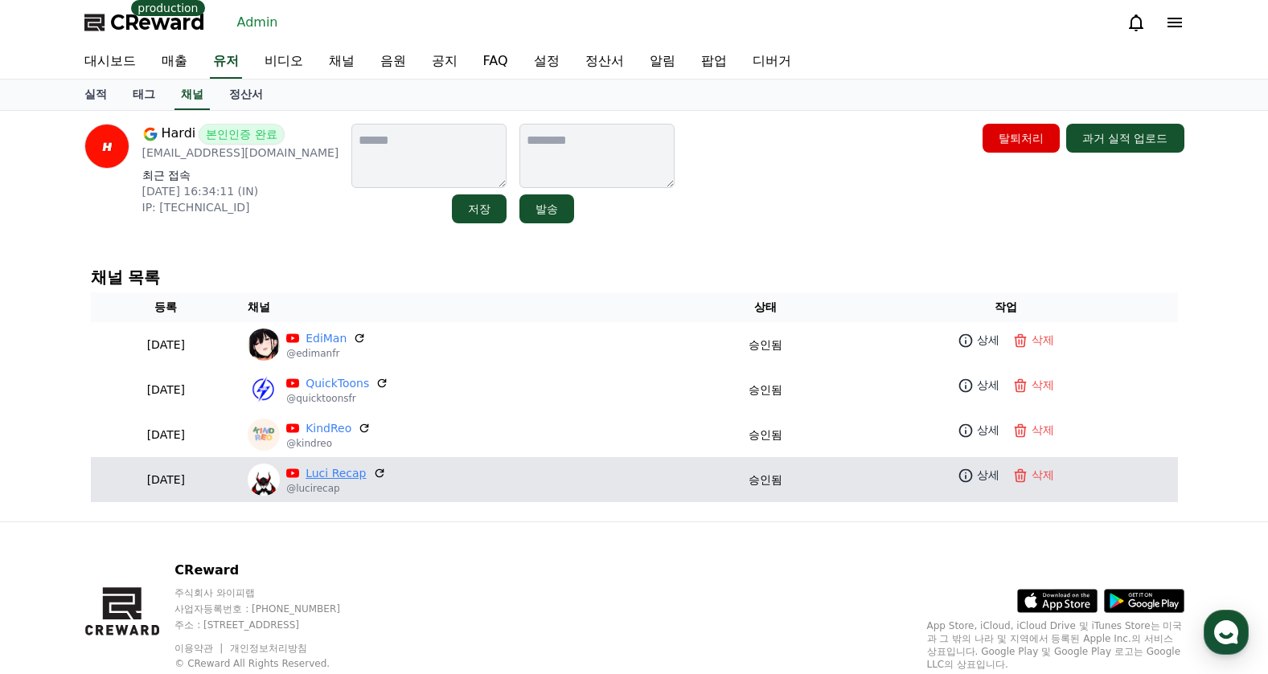
click at [366, 469] on link "Luci Recap" at bounding box center [335, 473] width 60 height 17
click at [380, 484] on p "@lucirecap" at bounding box center [335, 488] width 99 height 13
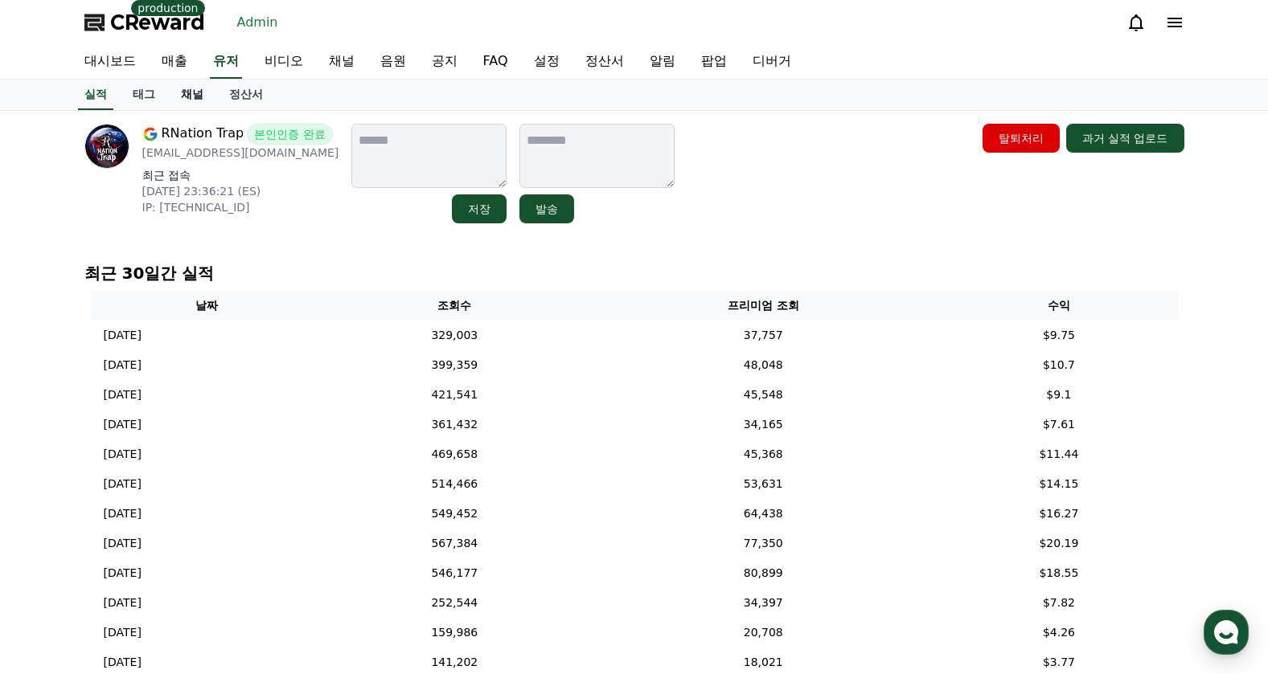
click at [203, 93] on link "채널" at bounding box center [192, 95] width 48 height 31
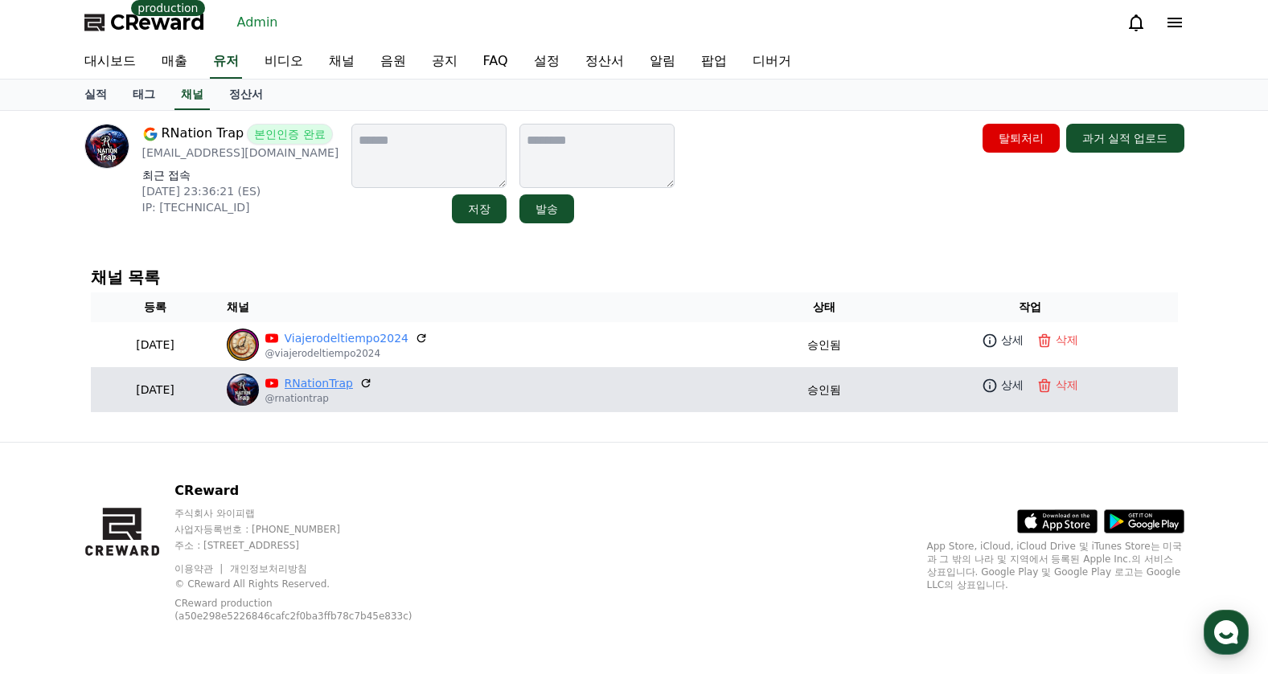
click at [353, 380] on link "RNationTrap" at bounding box center [319, 383] width 68 height 17
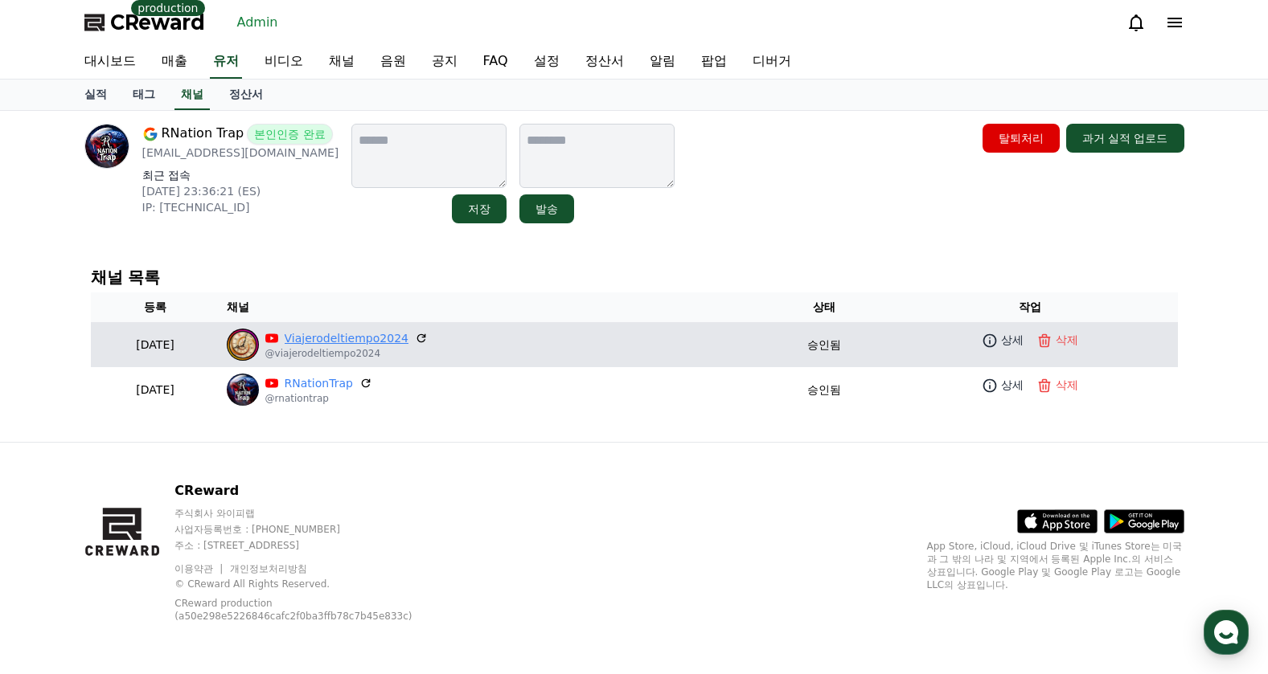
click at [384, 344] on link "Viajerodeltiempo2024" at bounding box center [347, 338] width 124 height 17
